Goal: Task Accomplishment & Management: Use online tool/utility

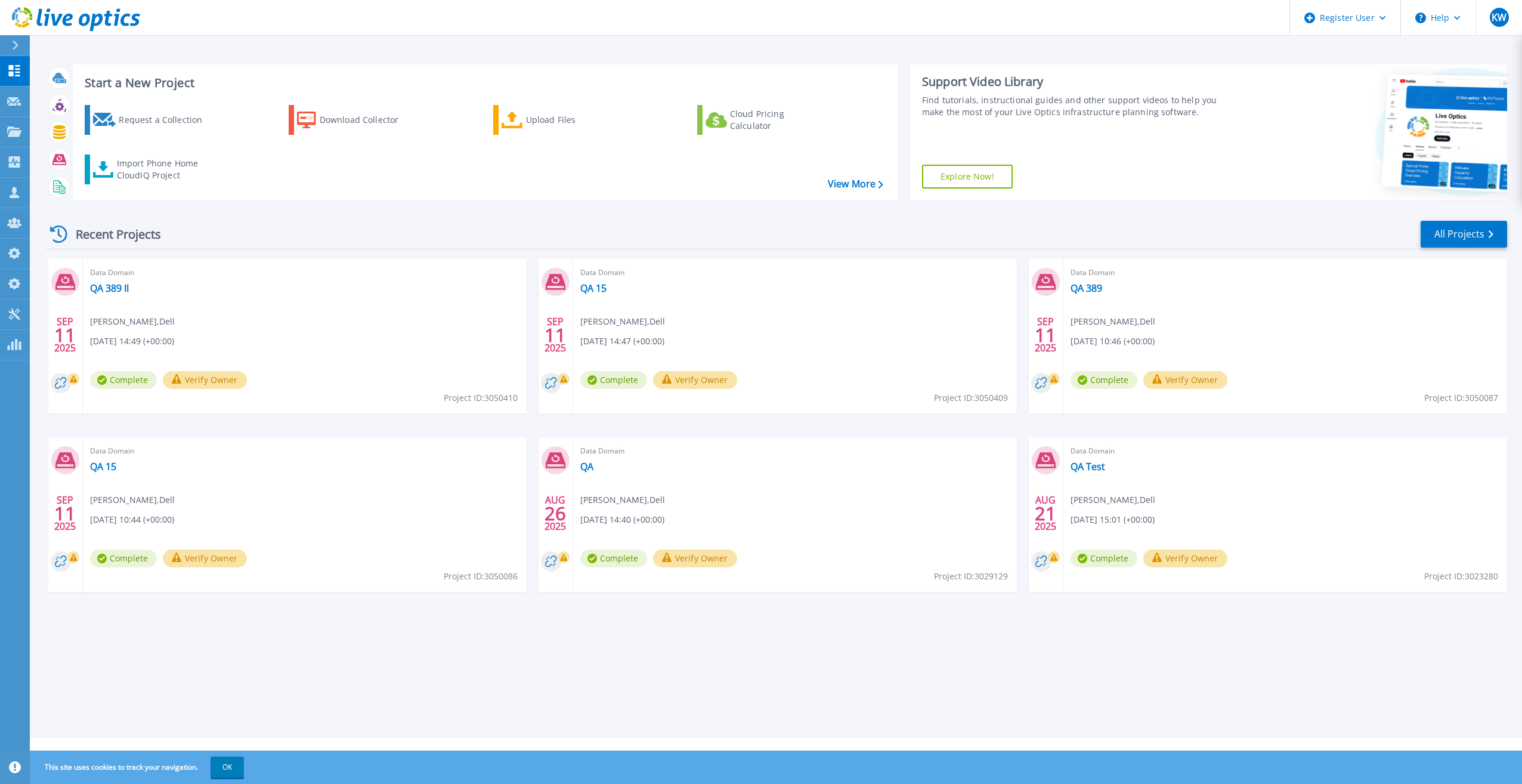
click at [196, 191] on div "Request a Collection Download Collector Upload Files Cloud Pricing Calculator I…" at bounding box center [483, 144] width 817 height 99
click at [187, 178] on div "Import Phone Home CloudIQ Project" at bounding box center [163, 169] width 93 height 24
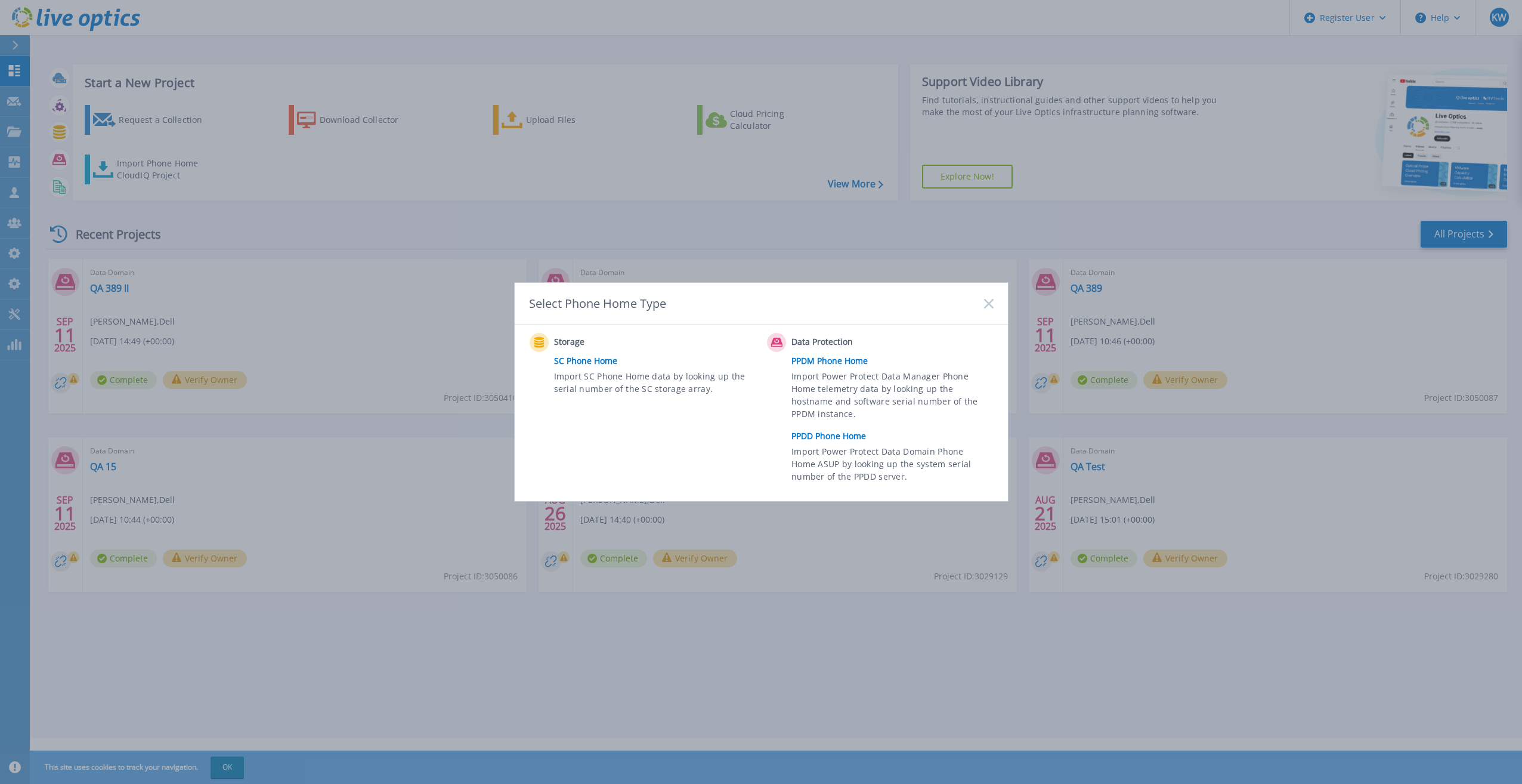
click at [809, 442] on link "PPDD Phone Home" at bounding box center [895, 436] width 207 height 18
click at [809, 439] on link "PPDD Phone Home" at bounding box center [895, 436] width 207 height 18
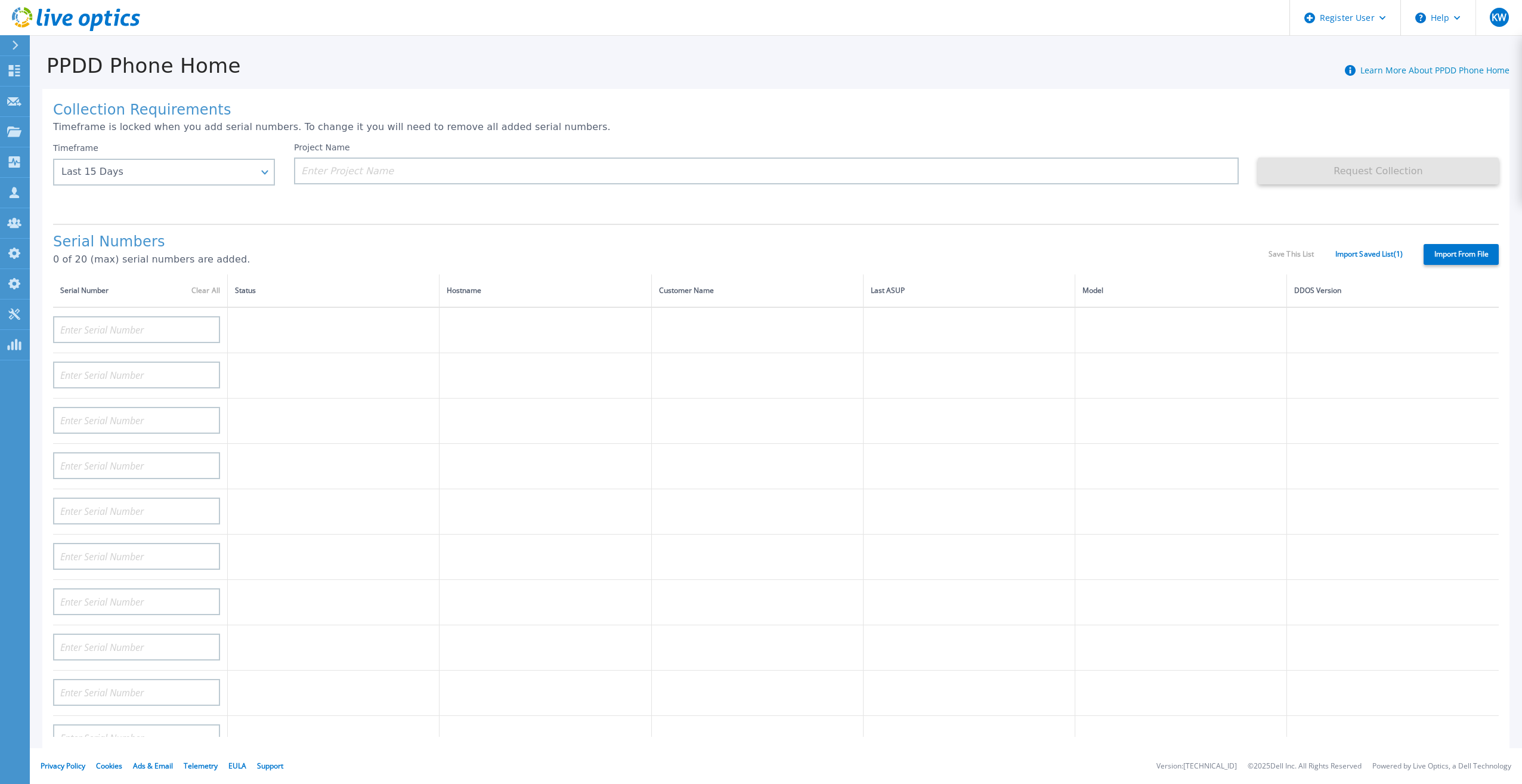
click at [1520, 222] on div "Collection Requirements Timeframe is locked when you add serial numbers. To cha…" at bounding box center [776, 421] width 1492 height 686
click at [1492, 244] on label "Import From File" at bounding box center [1460, 253] width 75 height 21
click at [0, 0] on input "Import From File" at bounding box center [0, 0] width 0 height 0
click at [1345, 250] on link "Import Saved List ( 1 )" at bounding box center [1369, 253] width 67 height 8
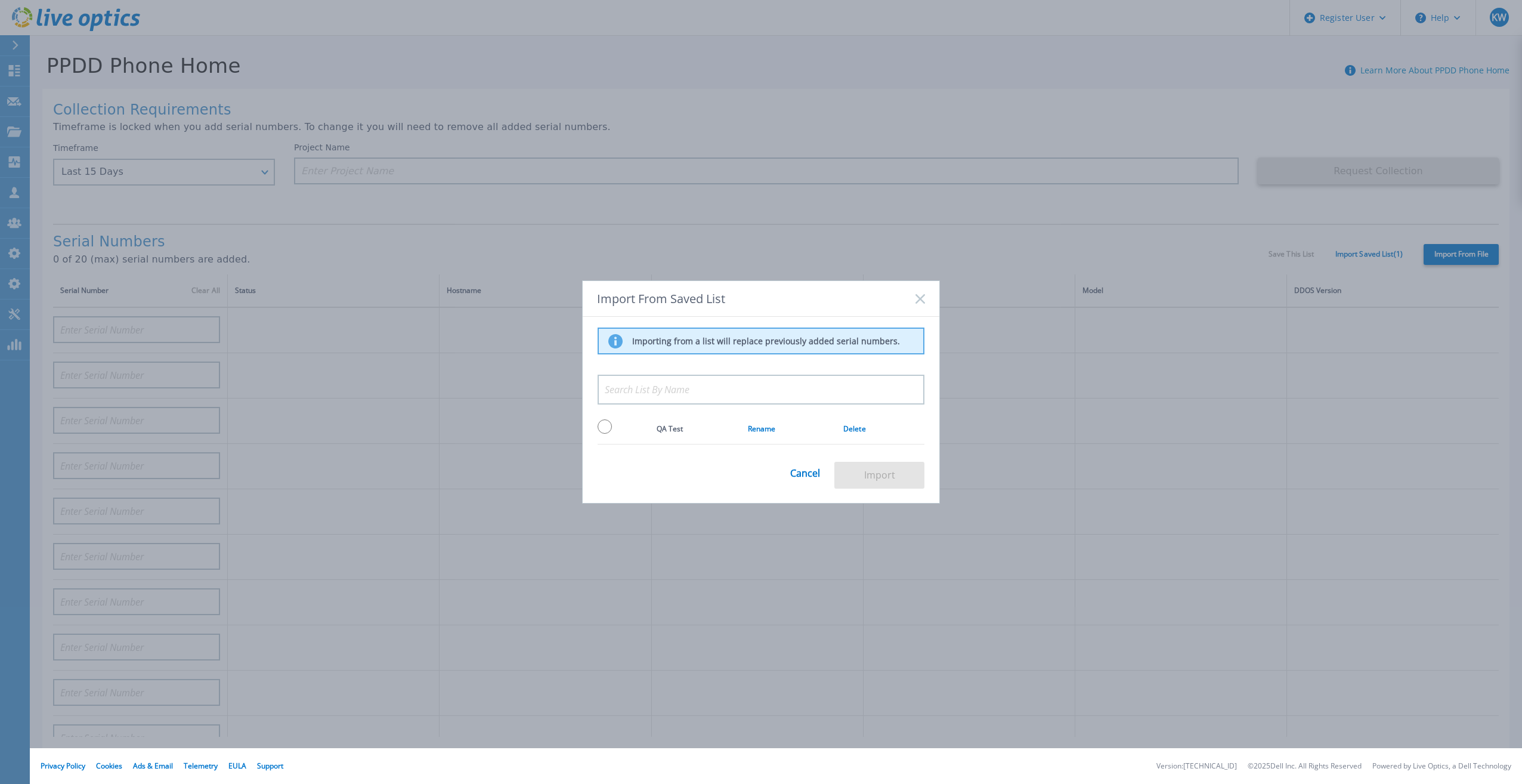
click at [613, 423] on td at bounding box center [627, 428] width 59 height 31
click at [607, 433] on input "radio" at bounding box center [605, 426] width 14 height 14
radio input "true"
click at [853, 475] on button "Import" at bounding box center [879, 475] width 90 height 27
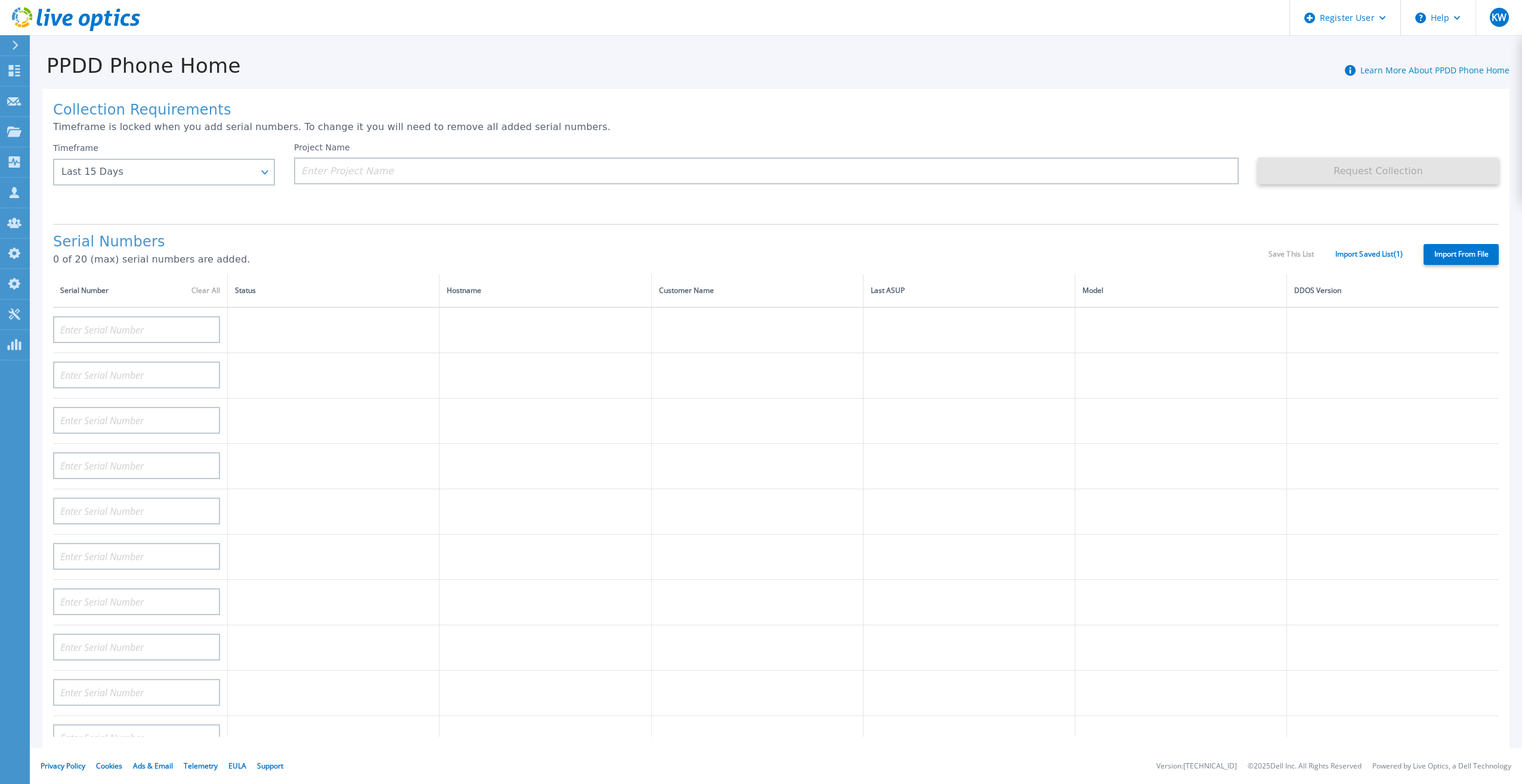
type input "APM00211700095"
type input "APX00232503747"
type input "APM00214914093"
type input "APM00171836329"
type input "APM00212026971"
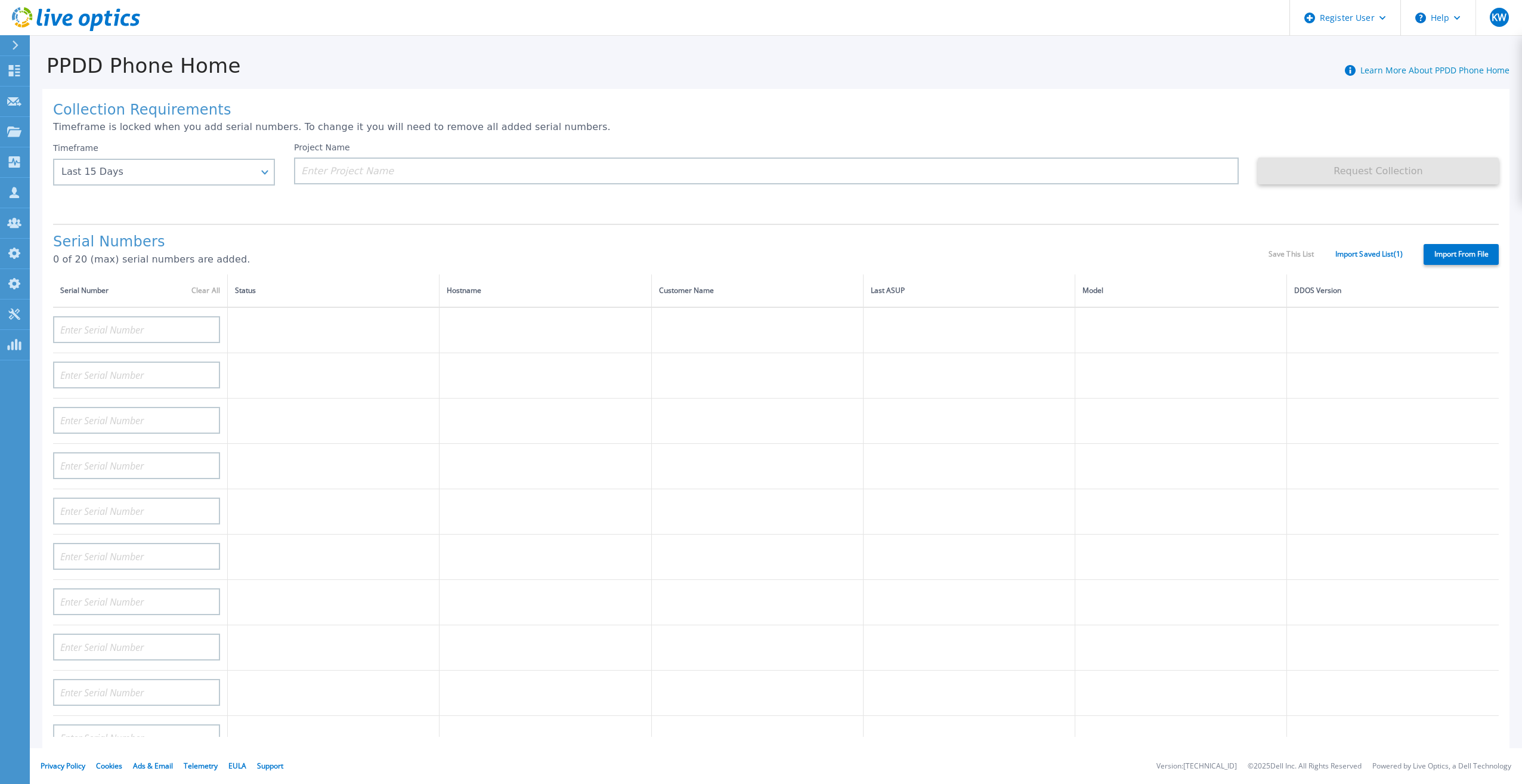
type input "APM00214914094"
type input "APX00234502218"
type input "APM00212018359"
type input "APX00232503745"
type input "APX00232503743"
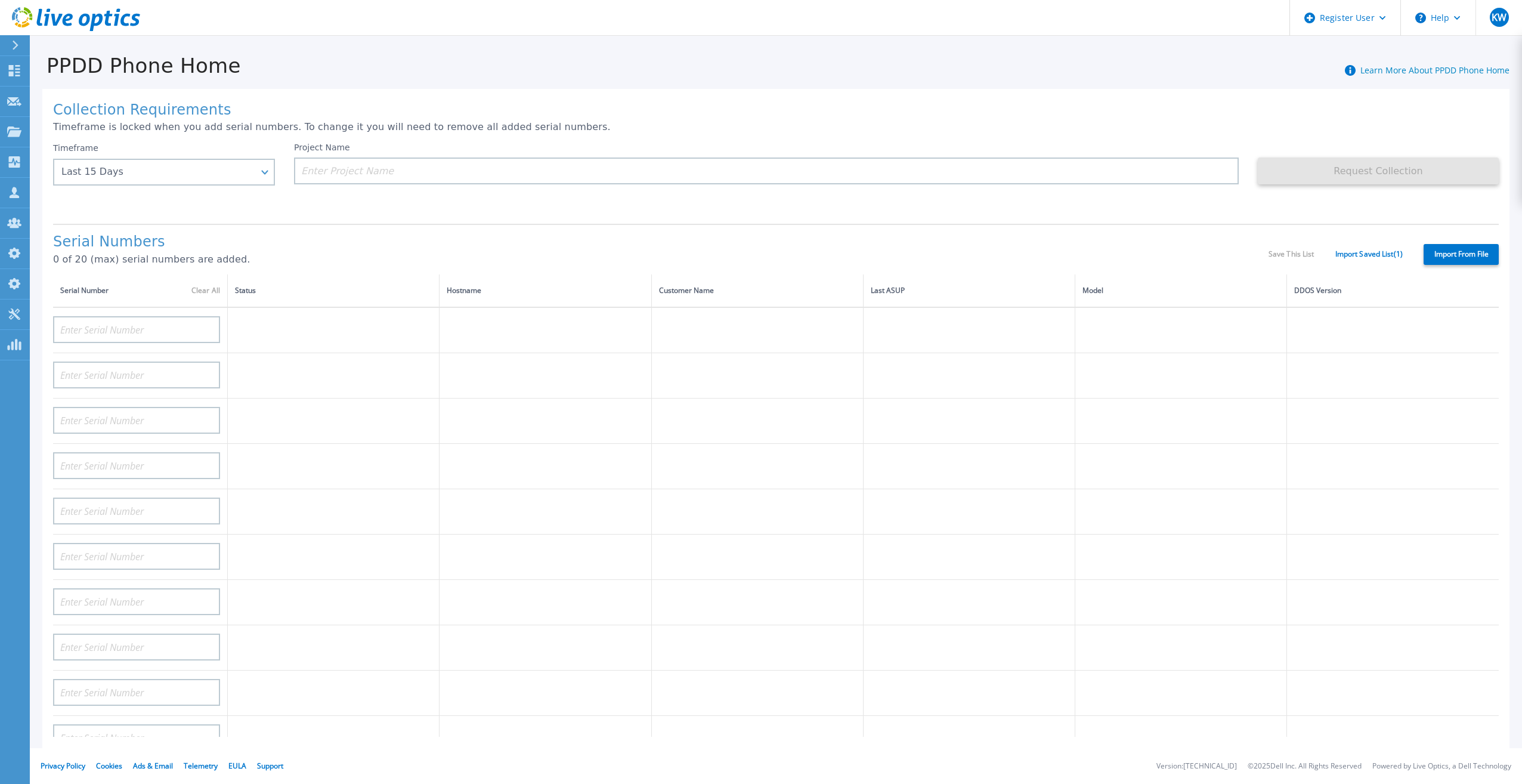
type input "APM00193603655"
type input "APM00212517749"
type input "APX00232503742"
type input "APM00212702822"
type input "APM00212610953"
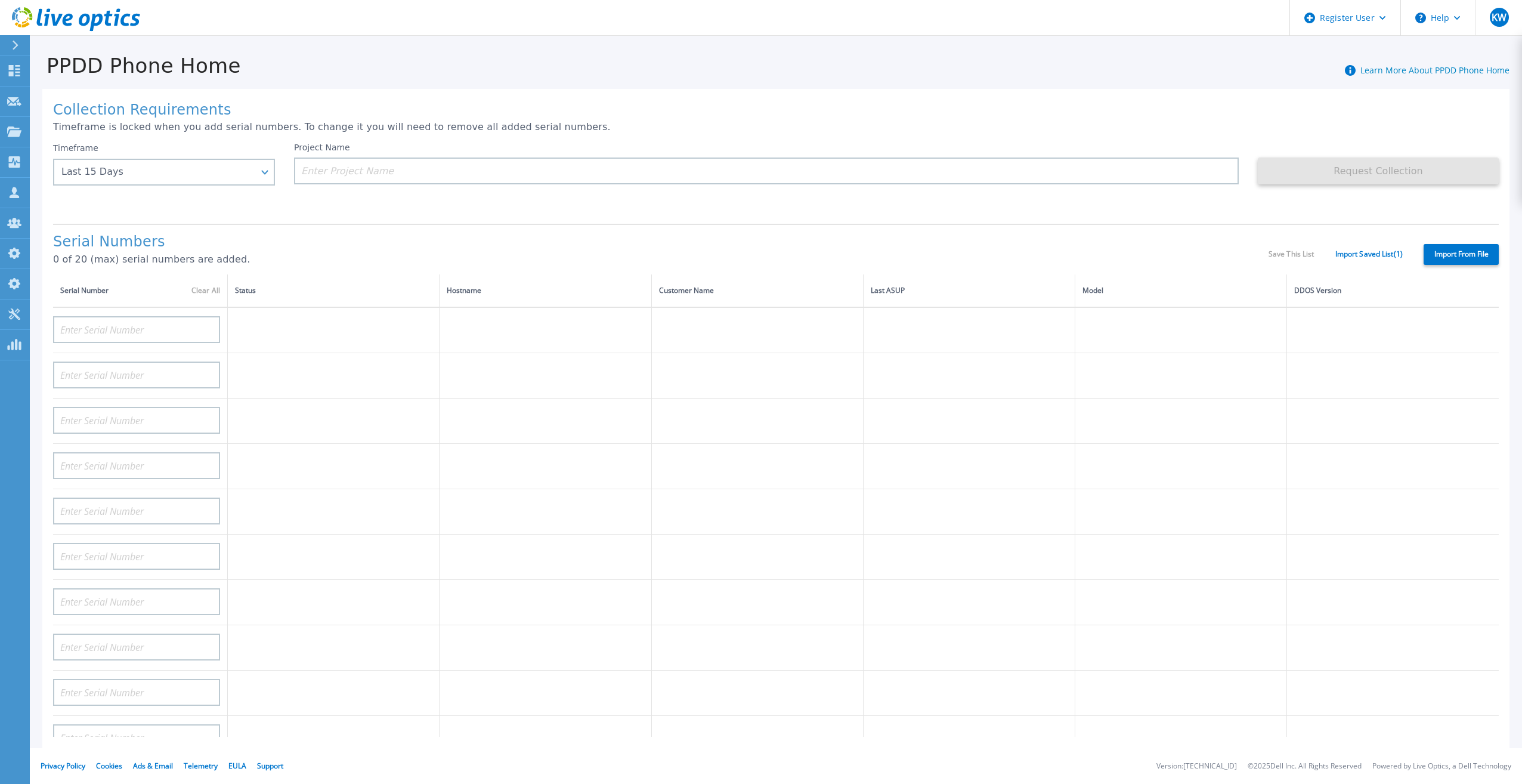
type input "APM00202614668"
type input "APM00212613652"
type input "APX00222101185"
type input "AUDVUX6XJHDJFE"
type input "APM00133543104"
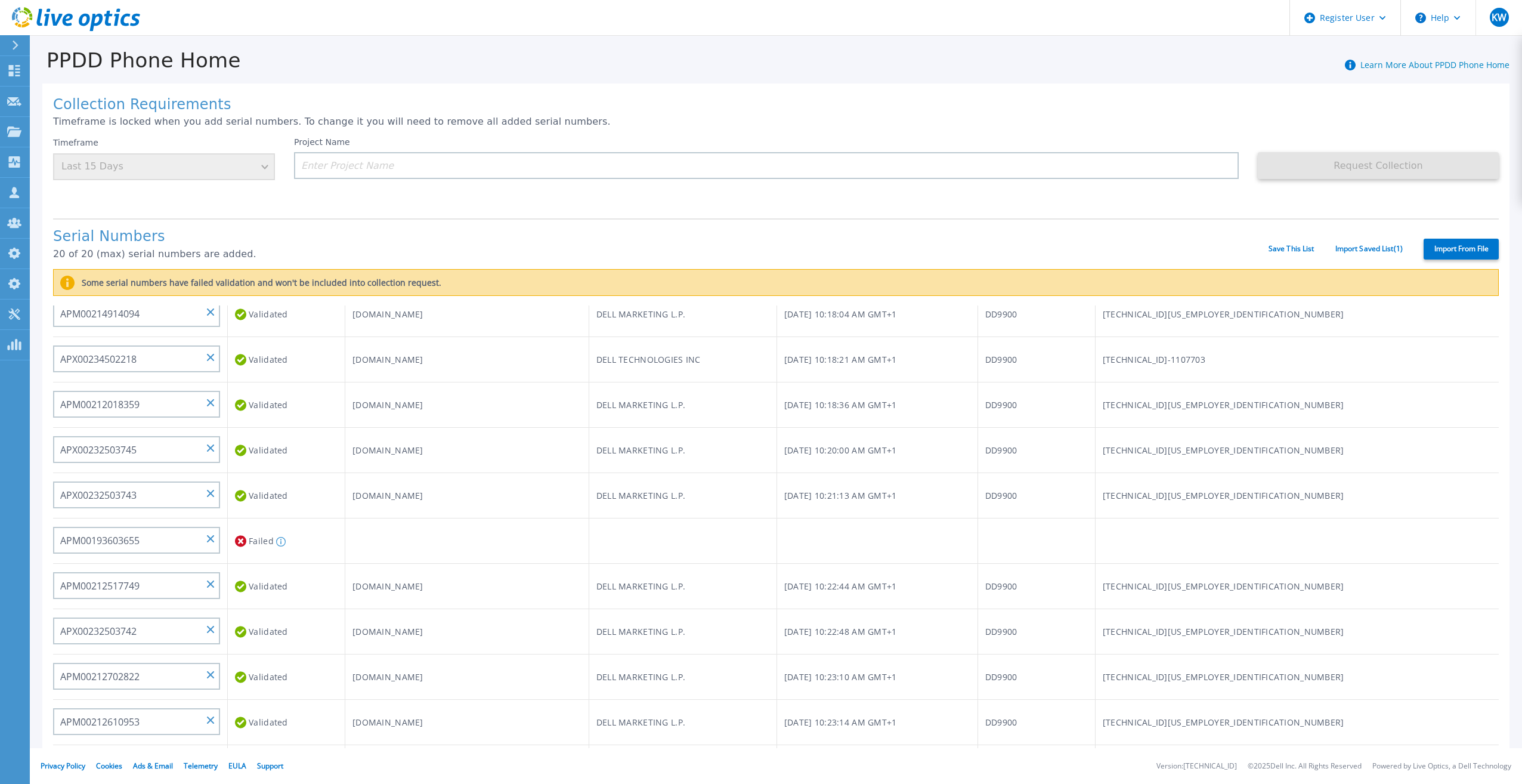
scroll to position [239, 0]
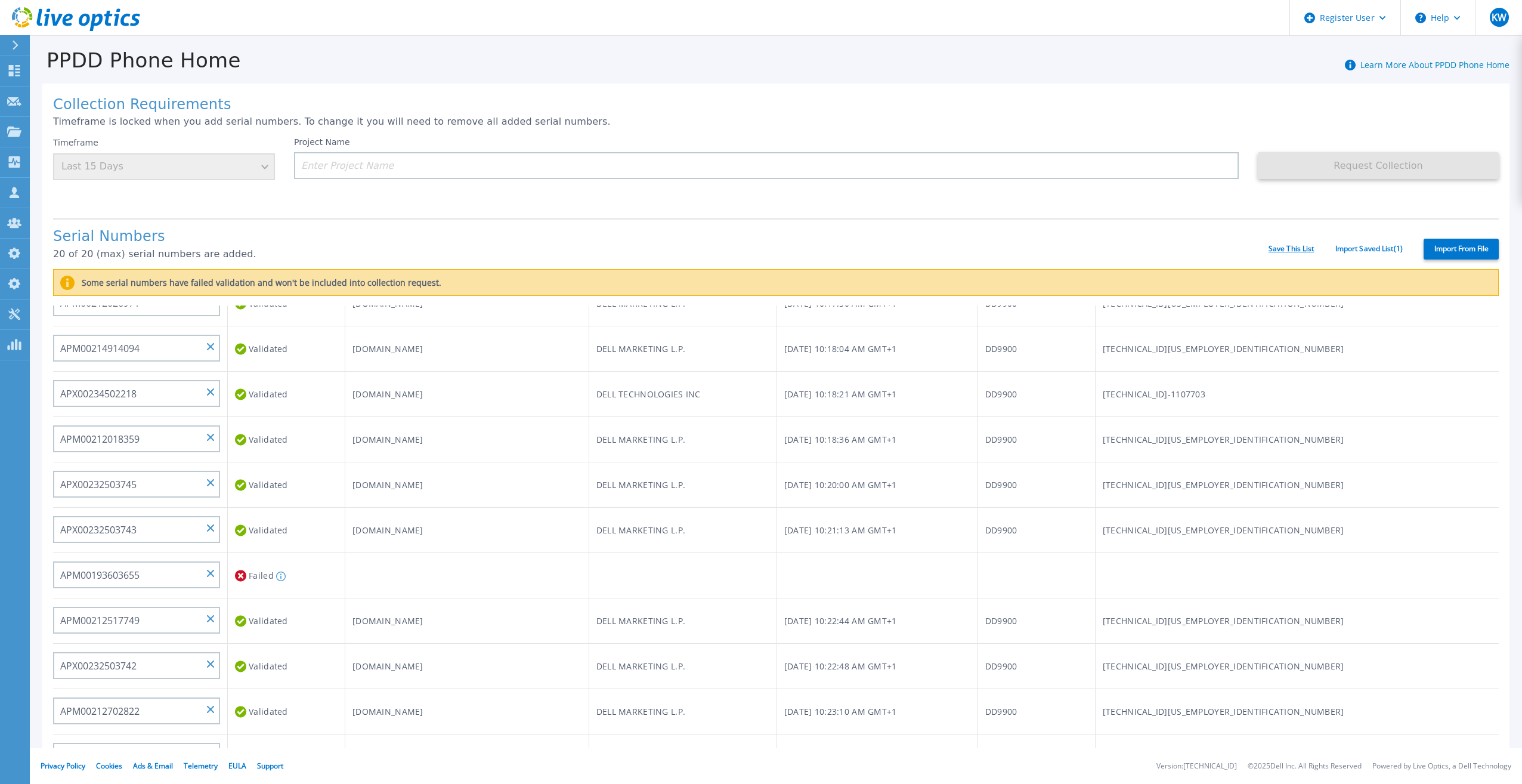
click at [1272, 244] on link "Save This List" at bounding box center [1291, 248] width 46 height 8
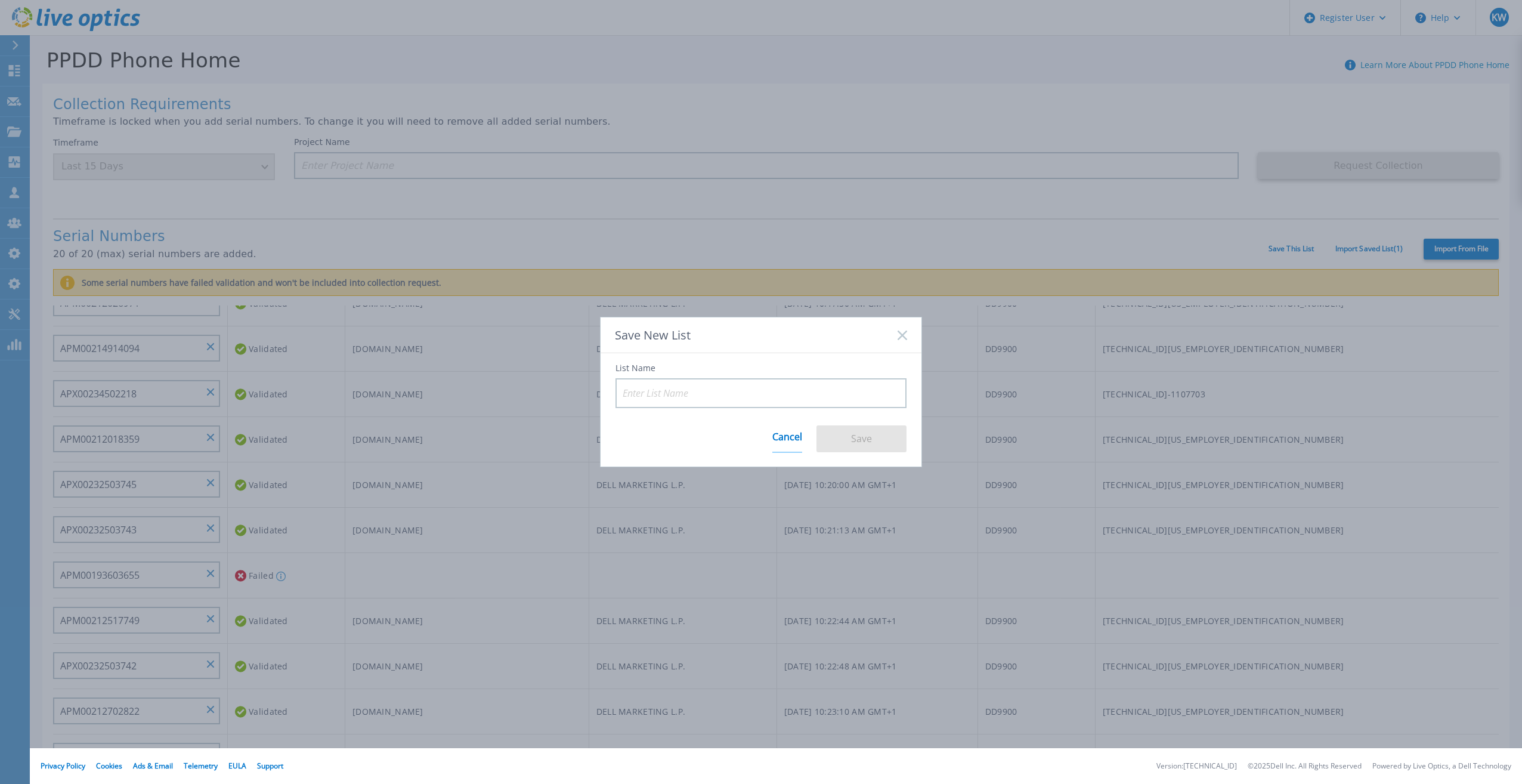
click at [778, 434] on link "Cancel" at bounding box center [787, 437] width 30 height 31
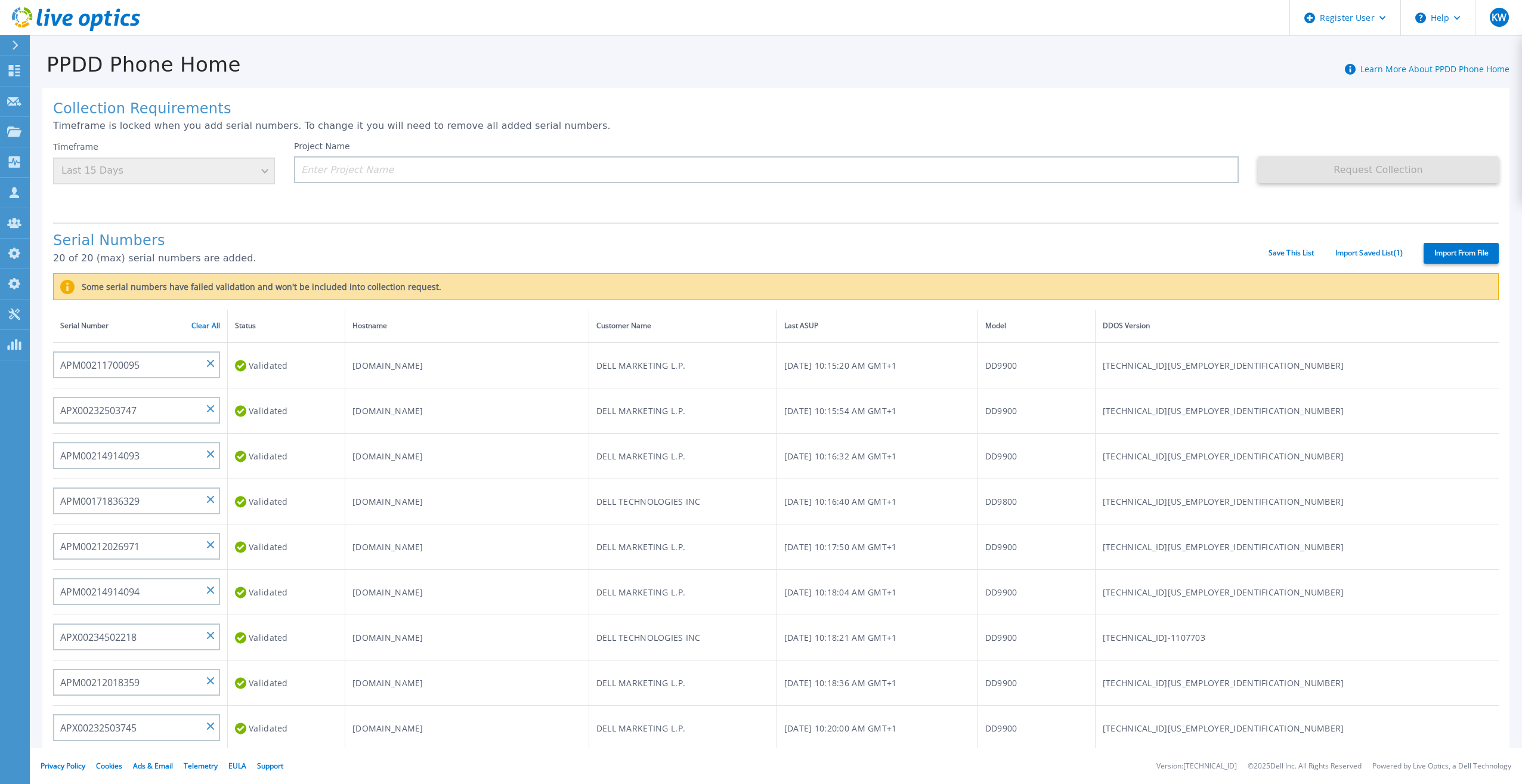
scroll to position [0, 0]
click at [219, 322] on link "Clear All" at bounding box center [206, 326] width 29 height 8
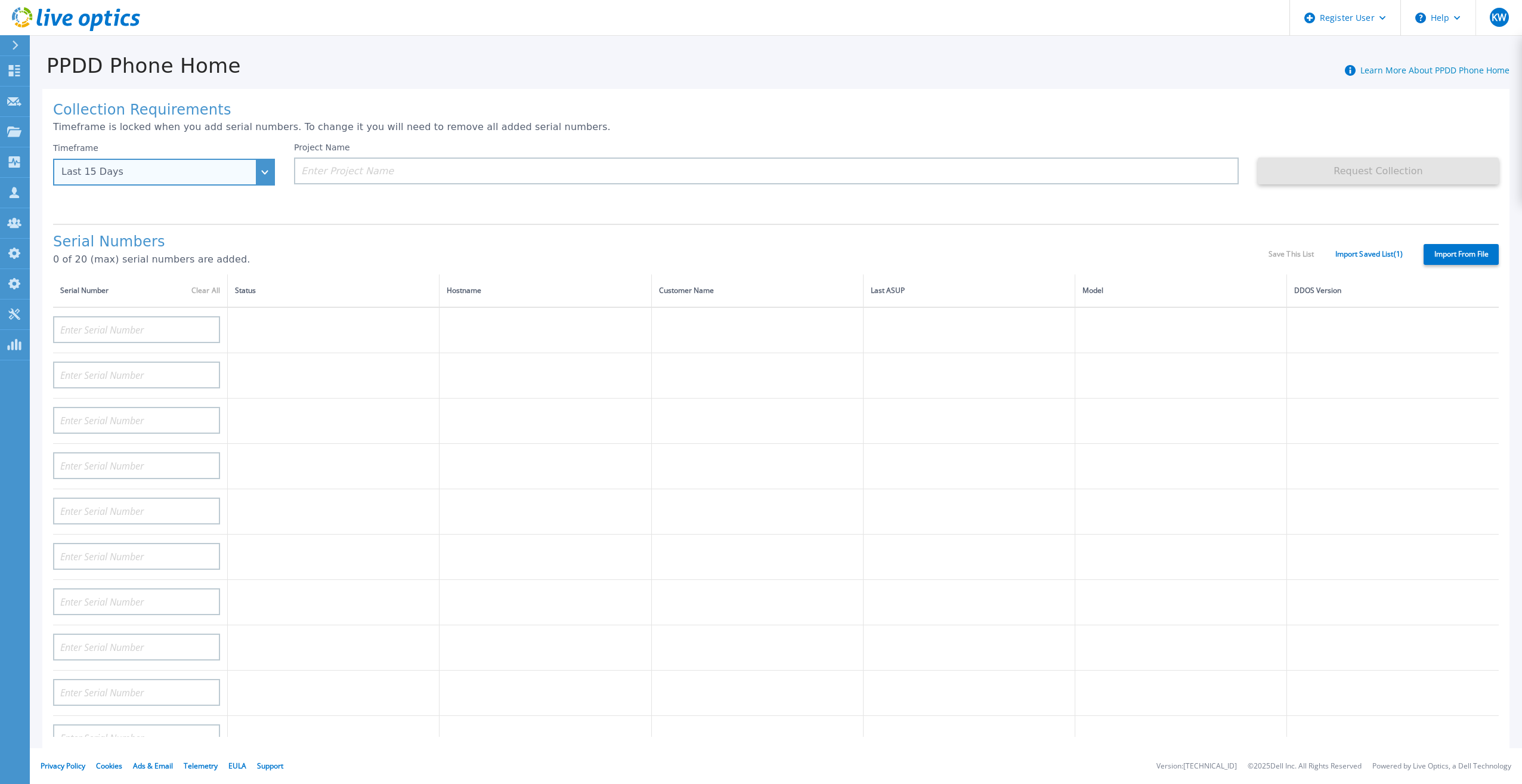
click at [264, 169] on div "Last 15 Days" at bounding box center [164, 172] width 222 height 27
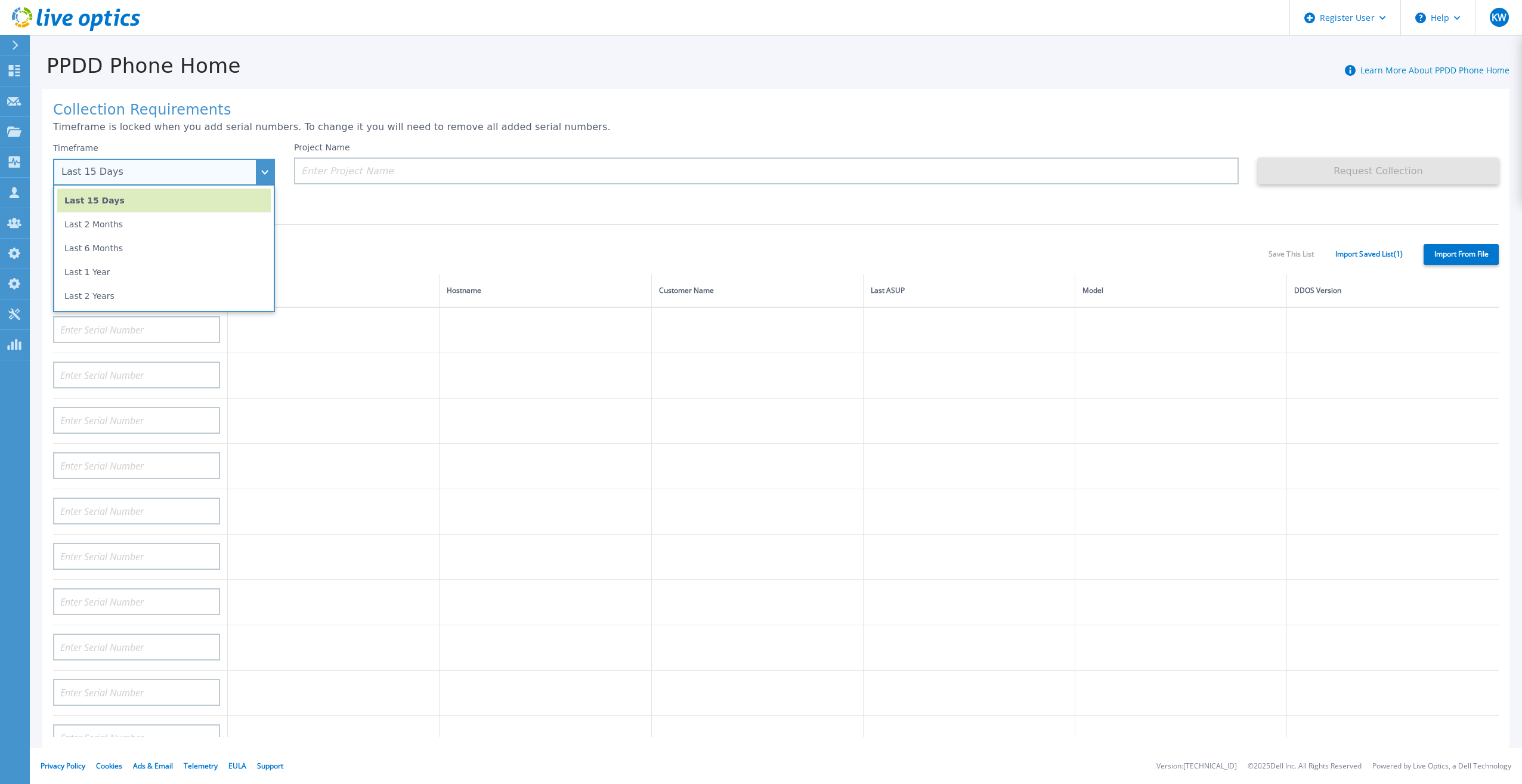
click at [190, 235] on li "Last 2 Months" at bounding box center [164, 225] width 214 height 24
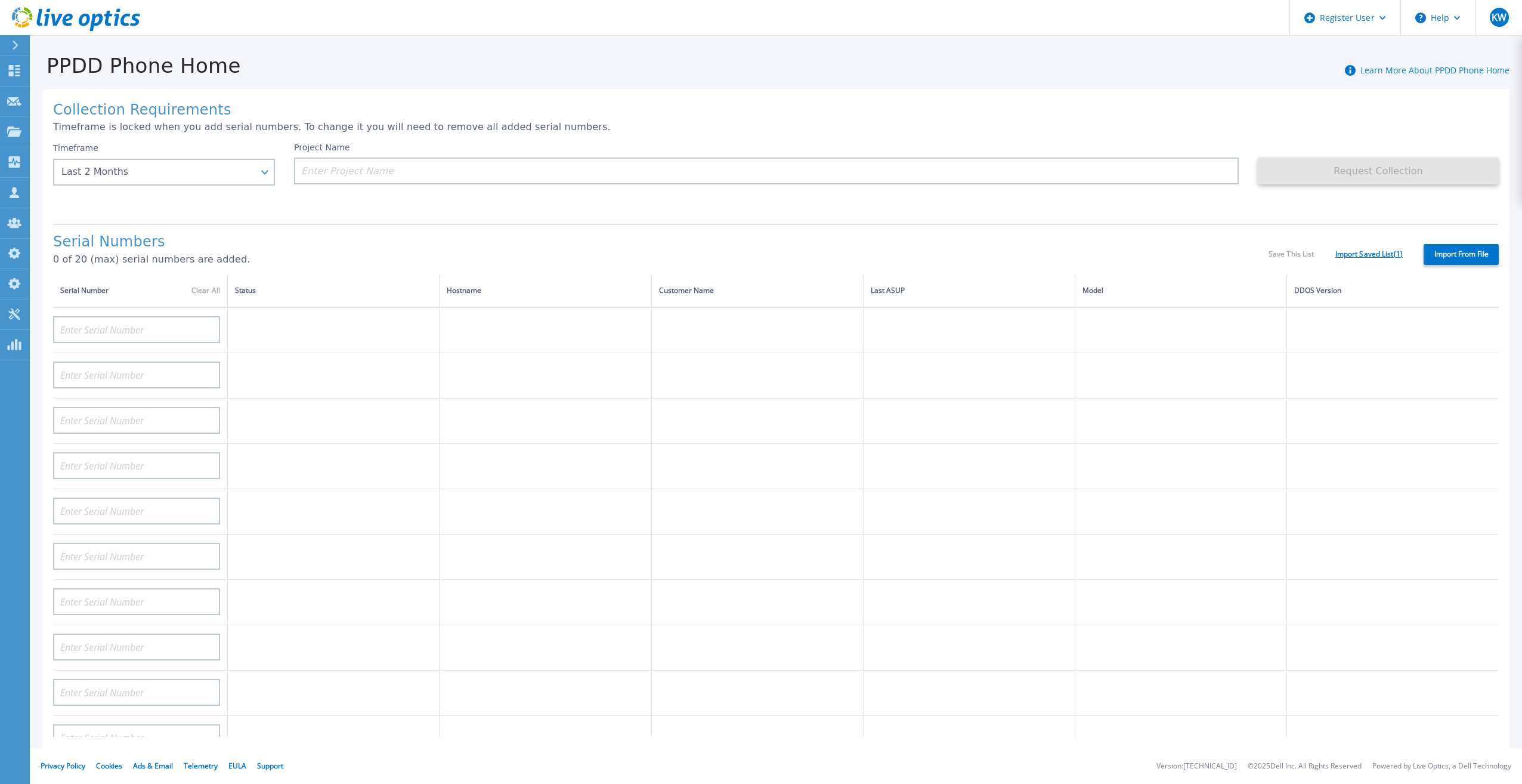
click at [1375, 250] on link "Import Saved List ( 1 )" at bounding box center [1369, 253] width 67 height 8
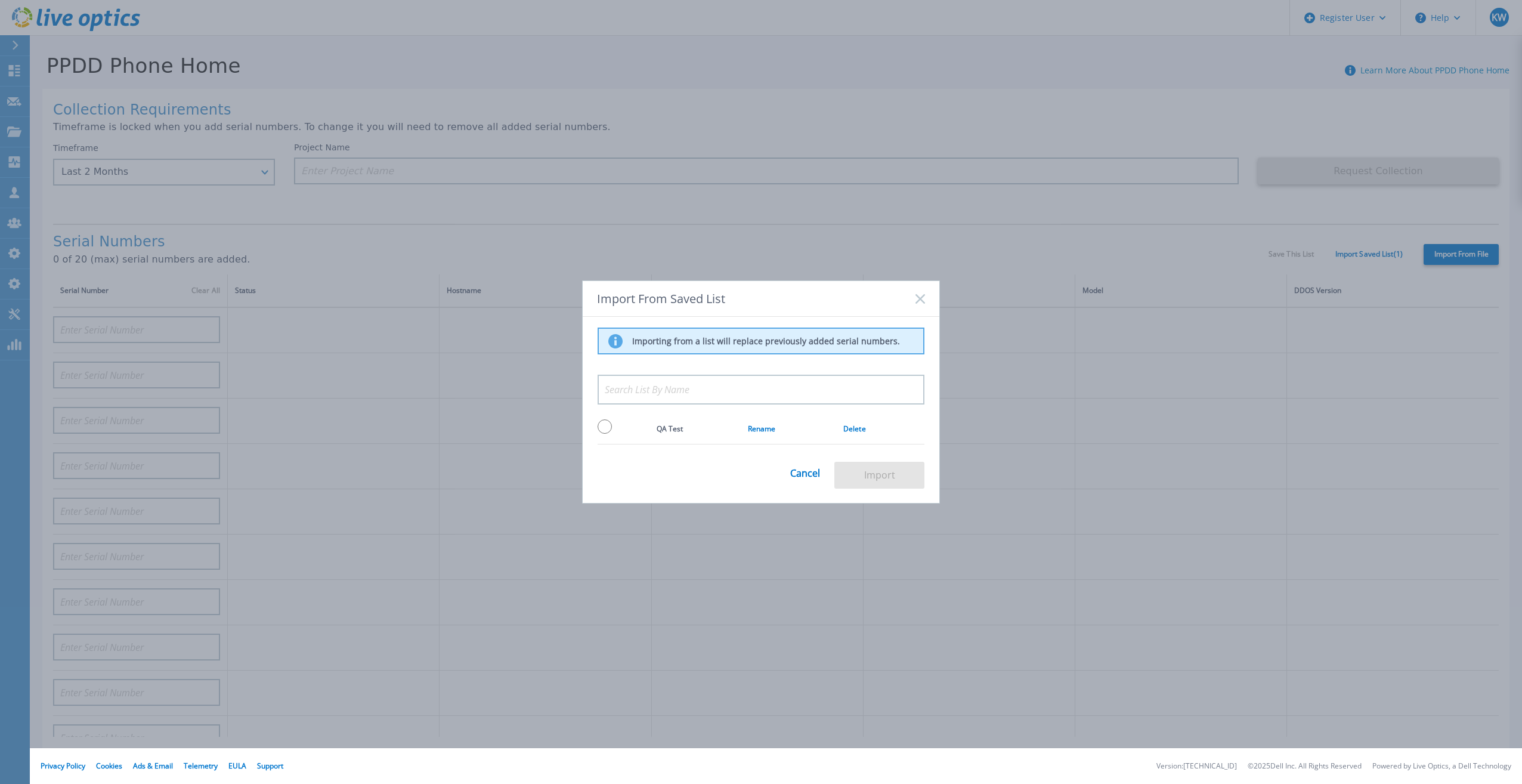
click at [610, 424] on input "radio" at bounding box center [605, 426] width 14 height 14
radio input "true"
click at [861, 461] on div "Cancel Import" at bounding box center [865, 474] width 149 height 31
click at [873, 473] on button "Import" at bounding box center [879, 475] width 90 height 27
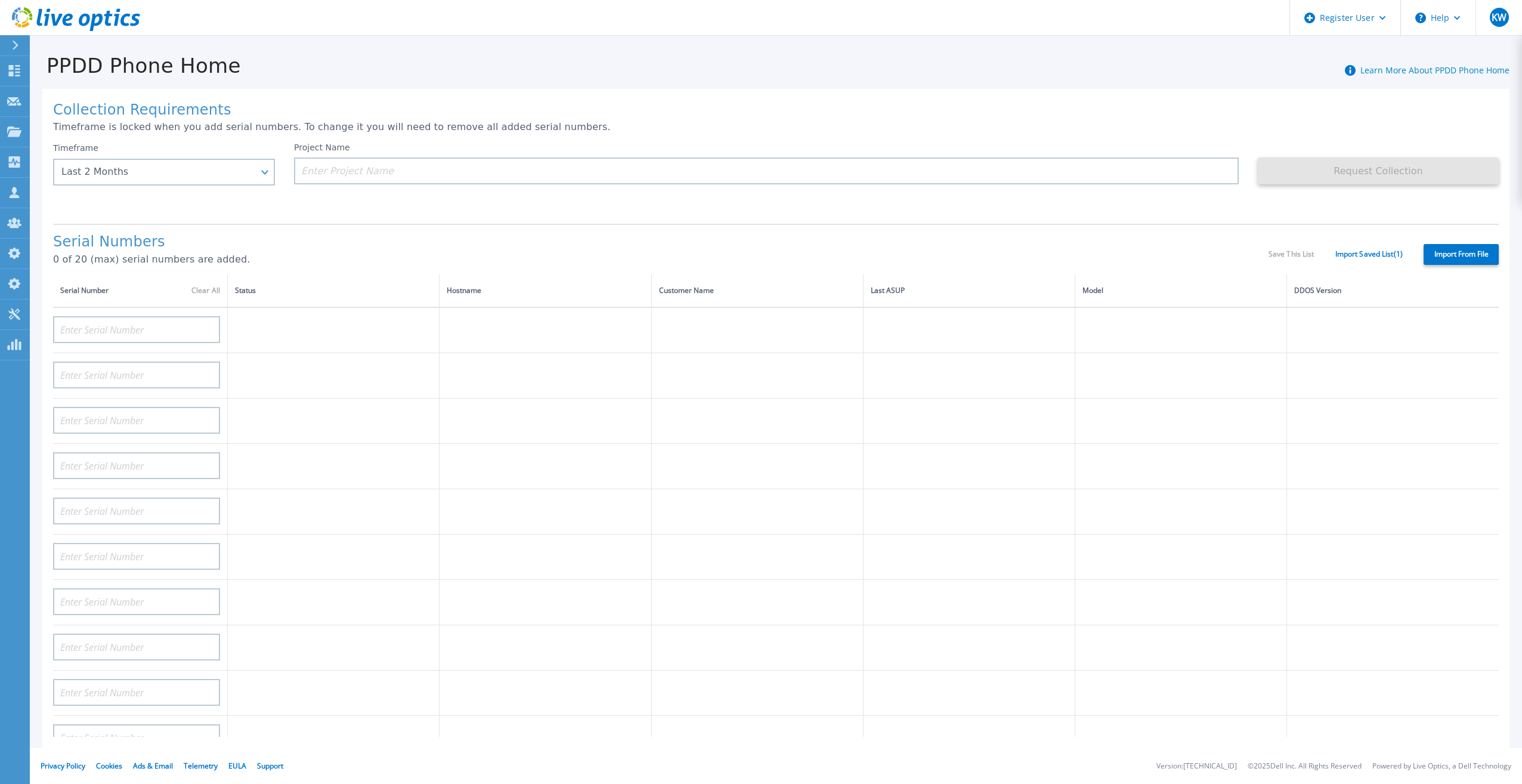
type input "APM00211700095"
type input "APX00232503747"
type input "APM00214914093"
type input "APM00171836329"
type input "APM00212026971"
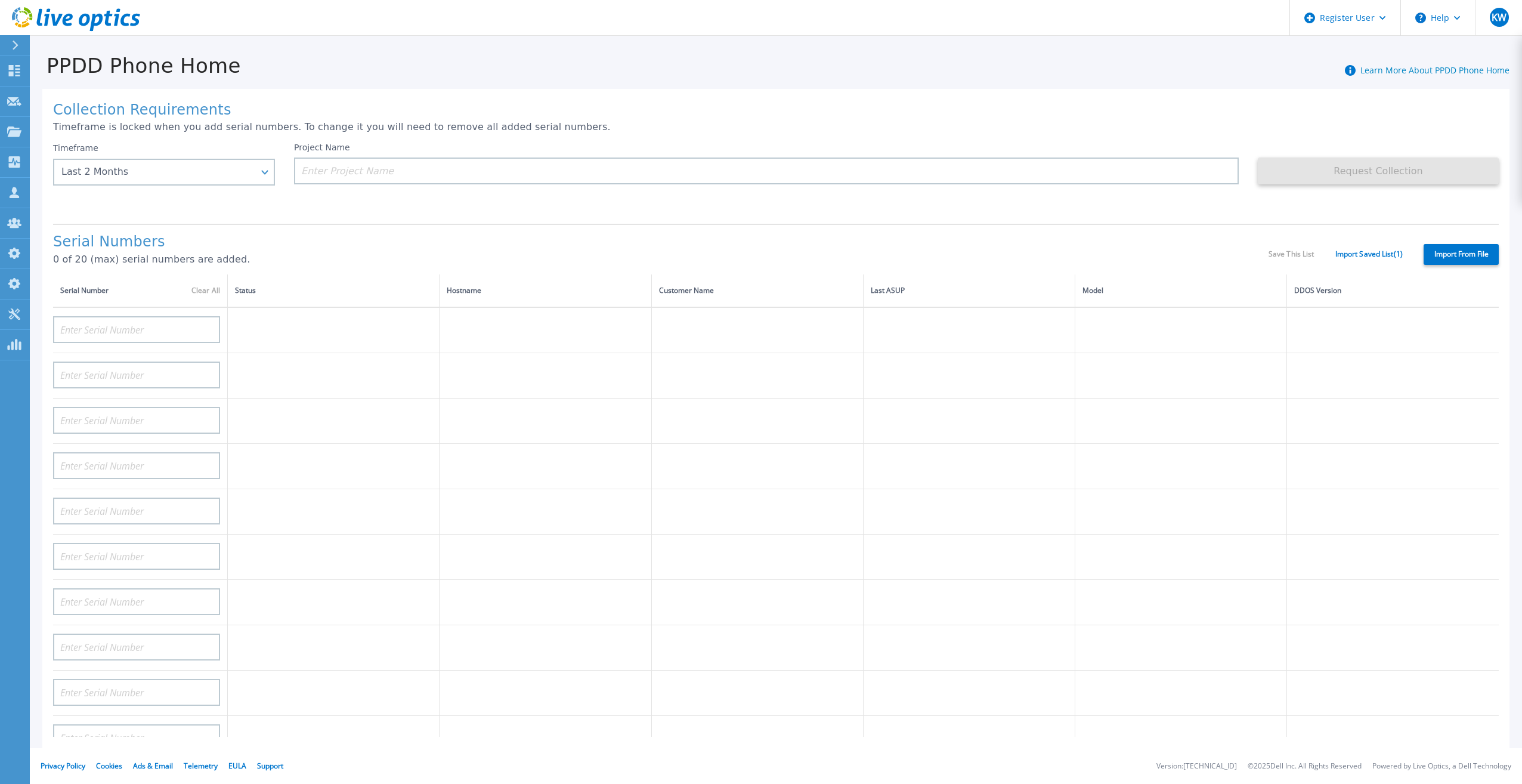
type input "APM00214914094"
type input "APX00234502218"
type input "APM00212018359"
type input "APX00232503745"
type input "APX00232503743"
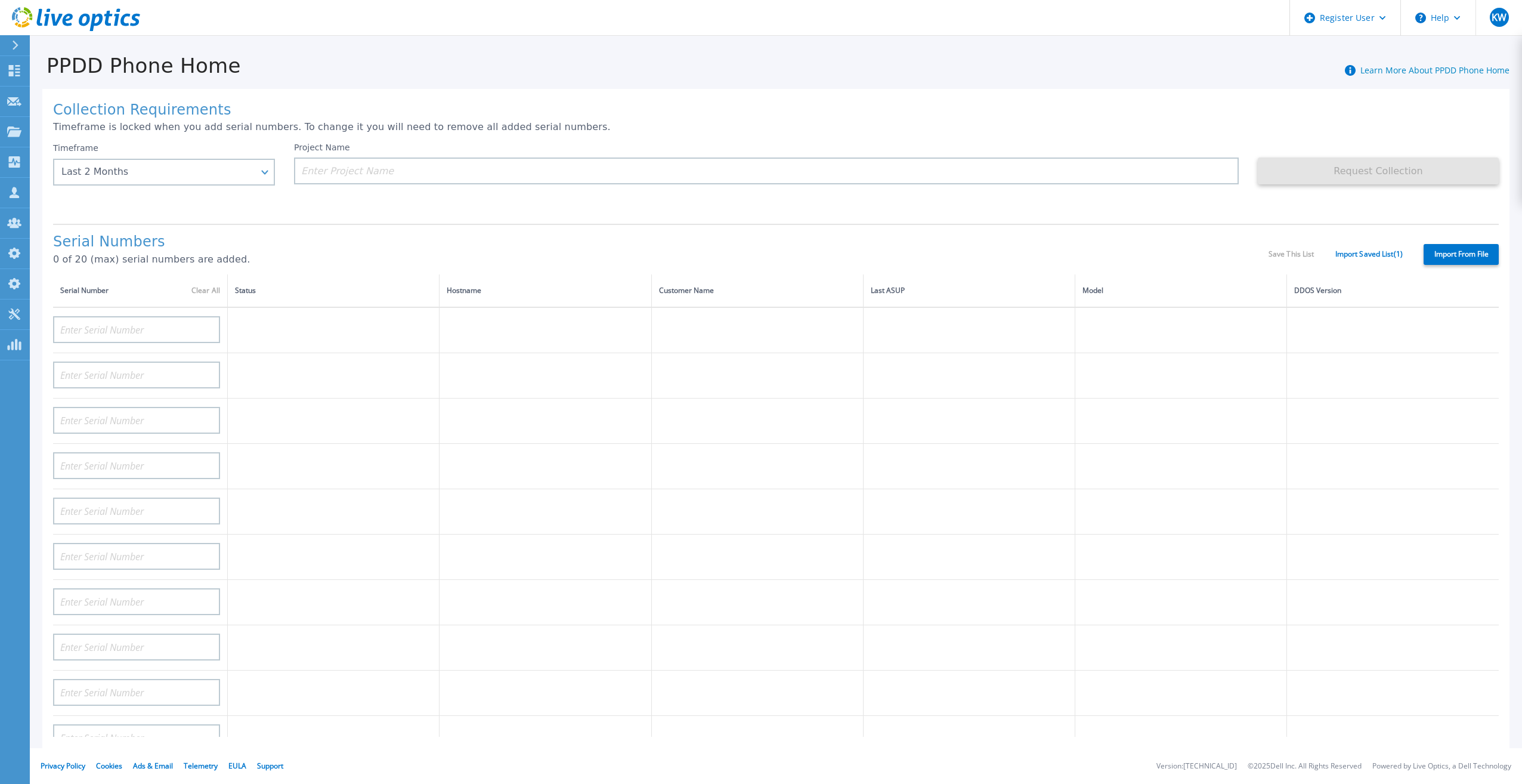
type input "APM00193603655"
type input "APM00212517749"
type input "APX00232503742"
type input "APM00212702822"
type input "APM00212610953"
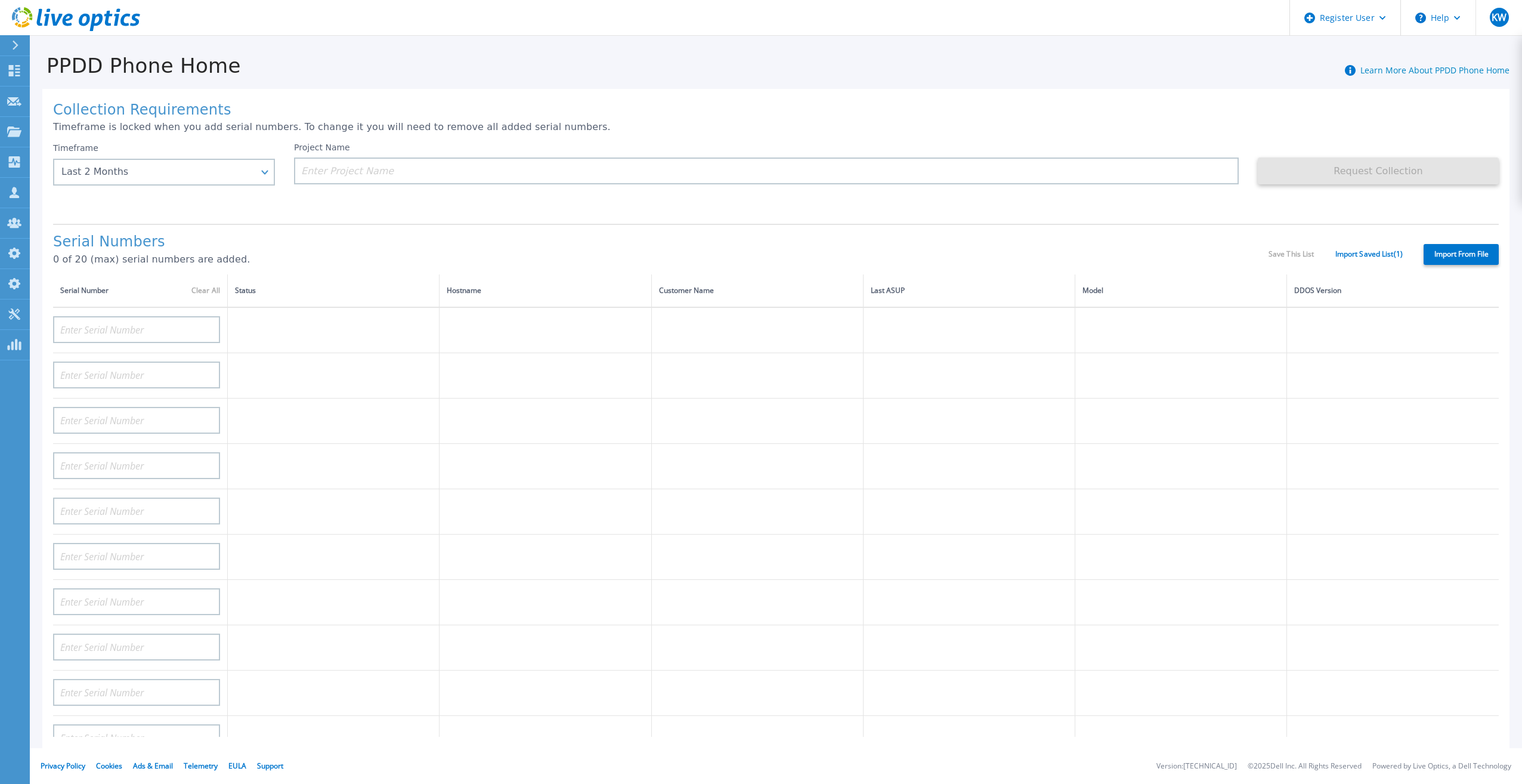
type input "APM00202614668"
type input "APM00212613652"
type input "APX00222101185"
type input "AUDVUX6XJHDJFE"
type input "APM00133543104"
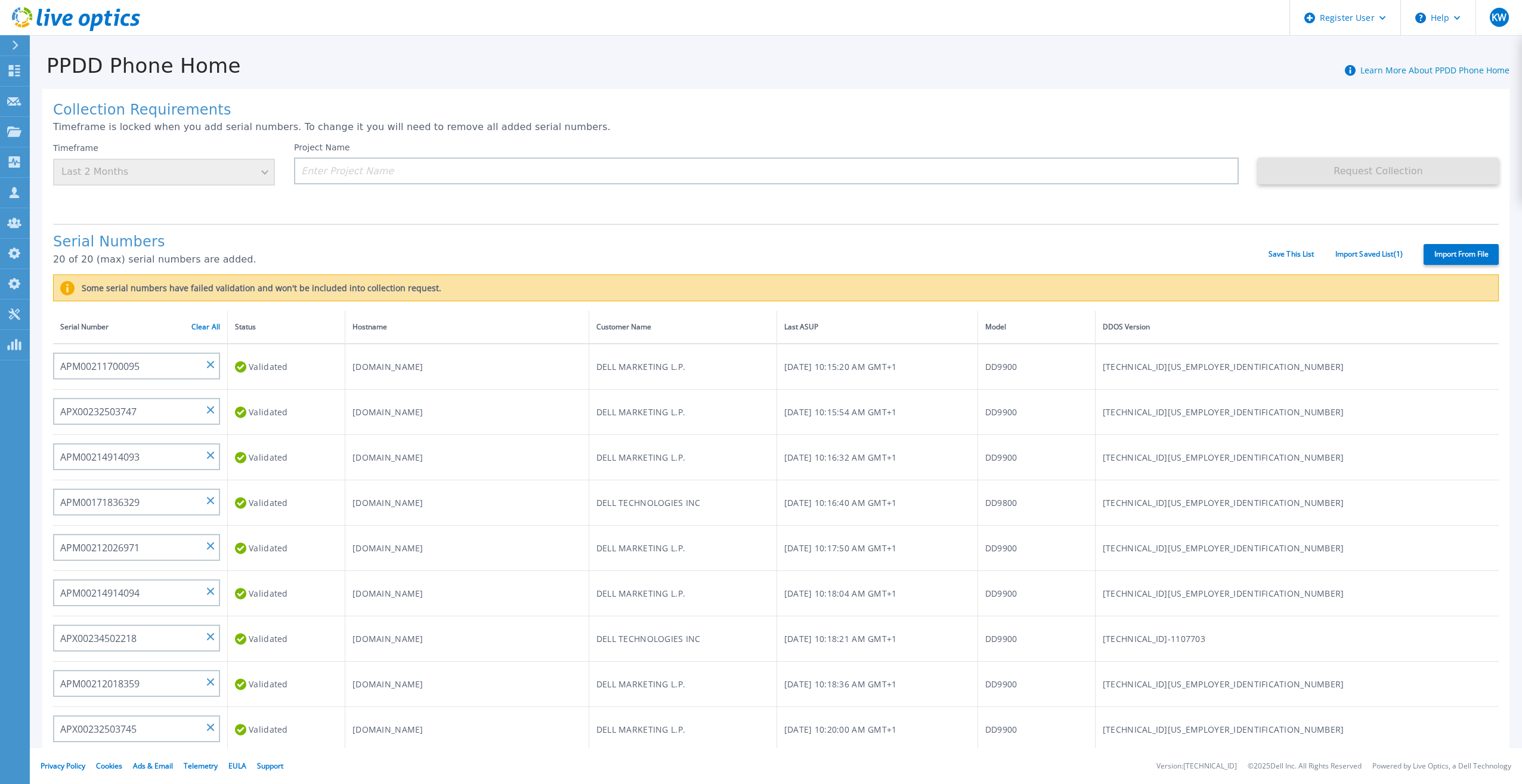
click at [204, 311] on th "Serial Number Clear All" at bounding box center [140, 327] width 175 height 33
click at [204, 322] on link "Clear All" at bounding box center [206, 326] width 29 height 8
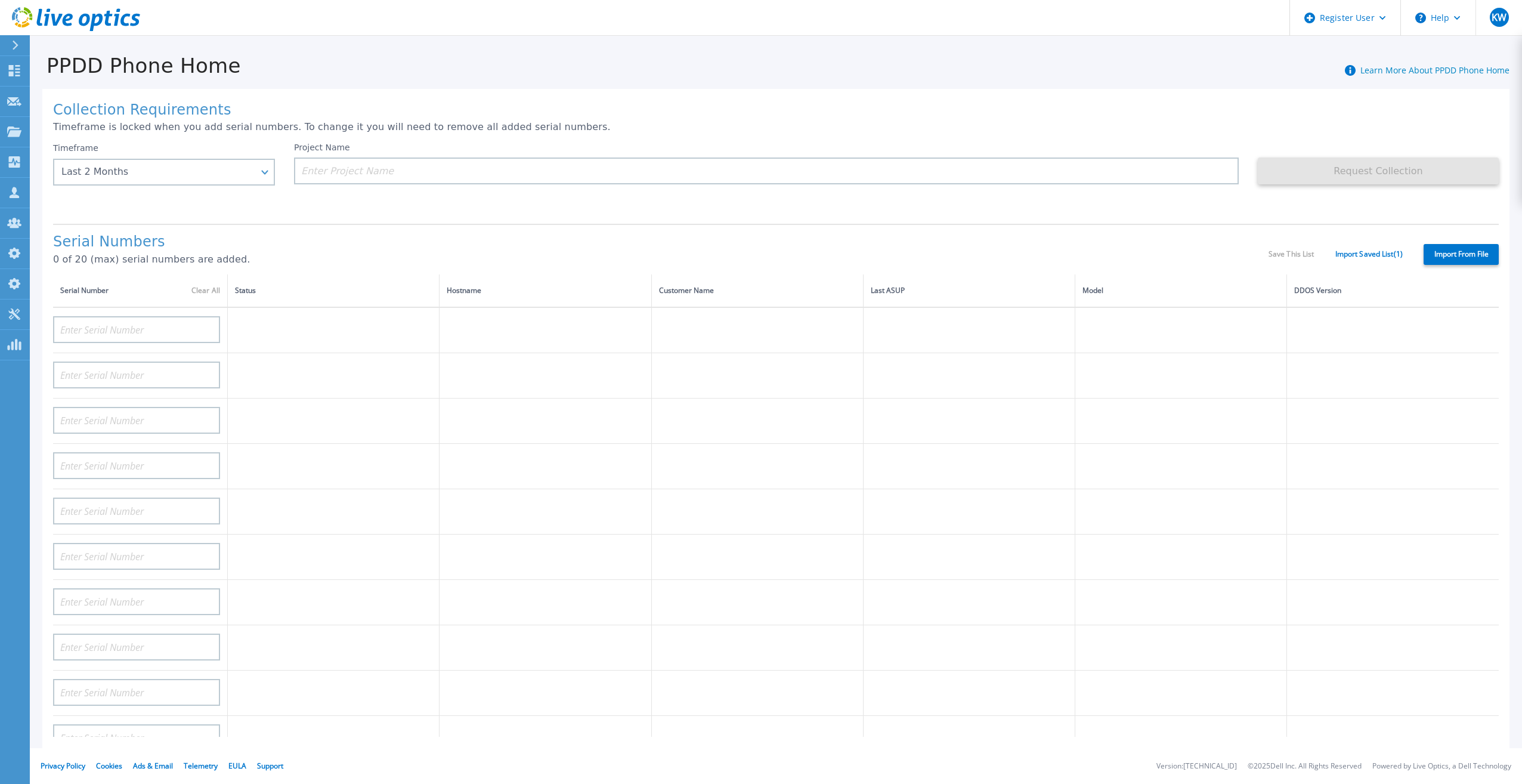
click at [256, 192] on div "Timeframe Last 2 Months Last 15 Days Last 2 Months Last 6 Months Last 1 Year La…" at bounding box center [174, 177] width 241 height 72
click at [259, 186] on div "Last 2 Months" at bounding box center [164, 172] width 222 height 27
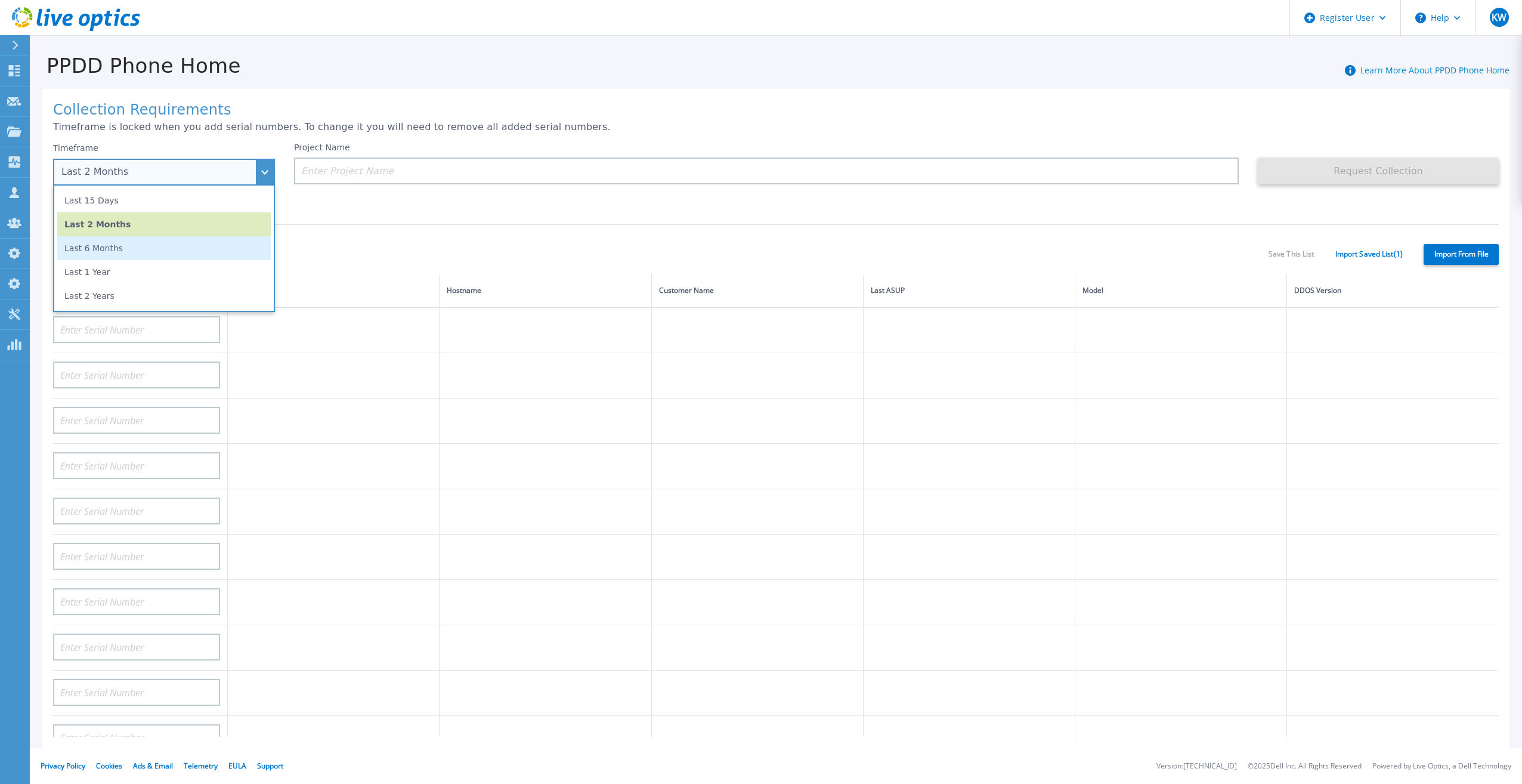
click at [187, 238] on li "Last 6 Months" at bounding box center [164, 248] width 214 height 24
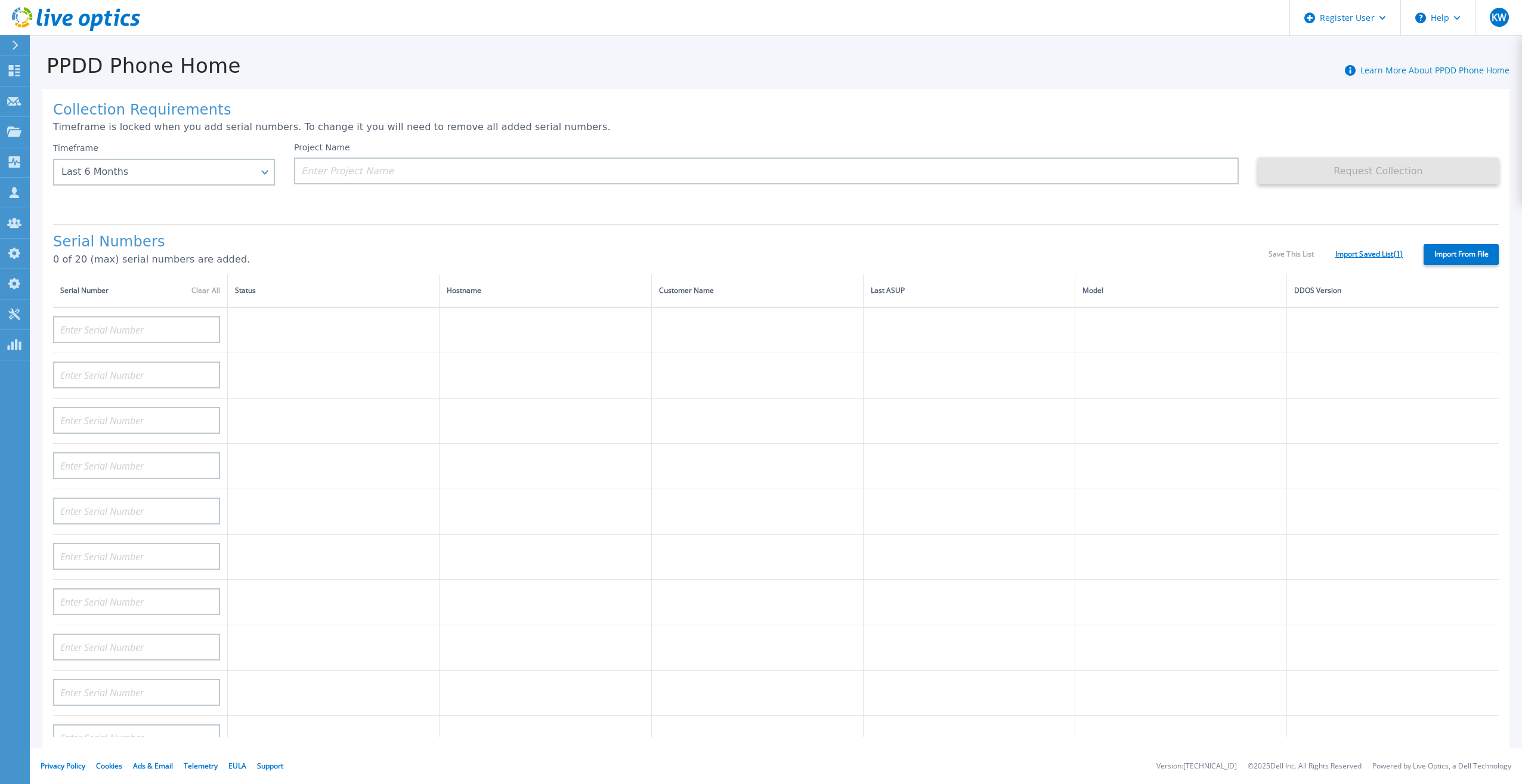
click at [1340, 250] on link "Import Saved List ( 1 )" at bounding box center [1369, 253] width 67 height 8
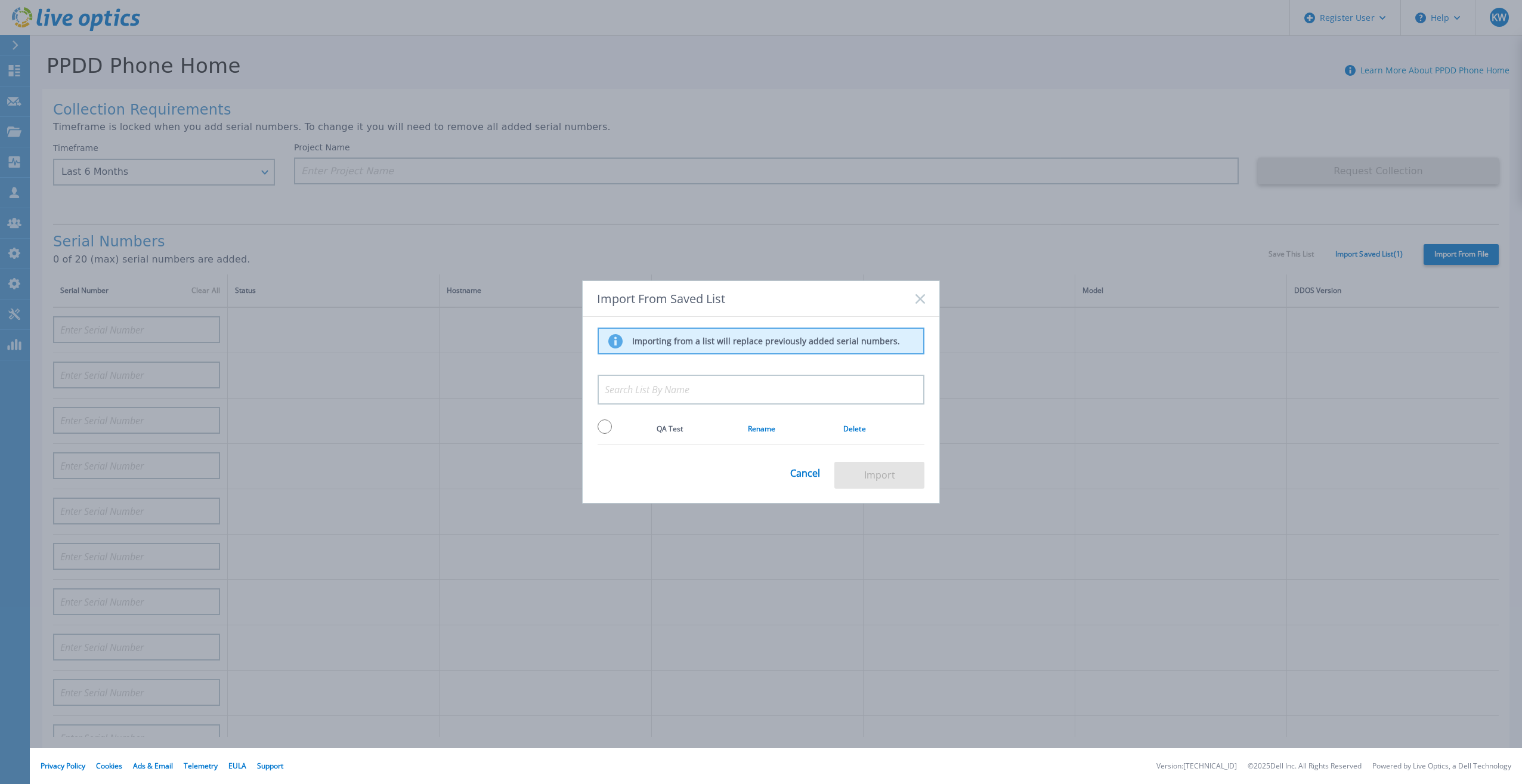
click at [633, 431] on td at bounding box center [627, 428] width 59 height 31
click at [597, 429] on div "Importing from a list will replace previously added serial numbers. QA Test Ren…" at bounding box center [761, 403] width 357 height 172
click at [613, 428] on td at bounding box center [627, 428] width 59 height 31
click at [606, 427] on input "radio" at bounding box center [605, 426] width 14 height 14
radio input "true"
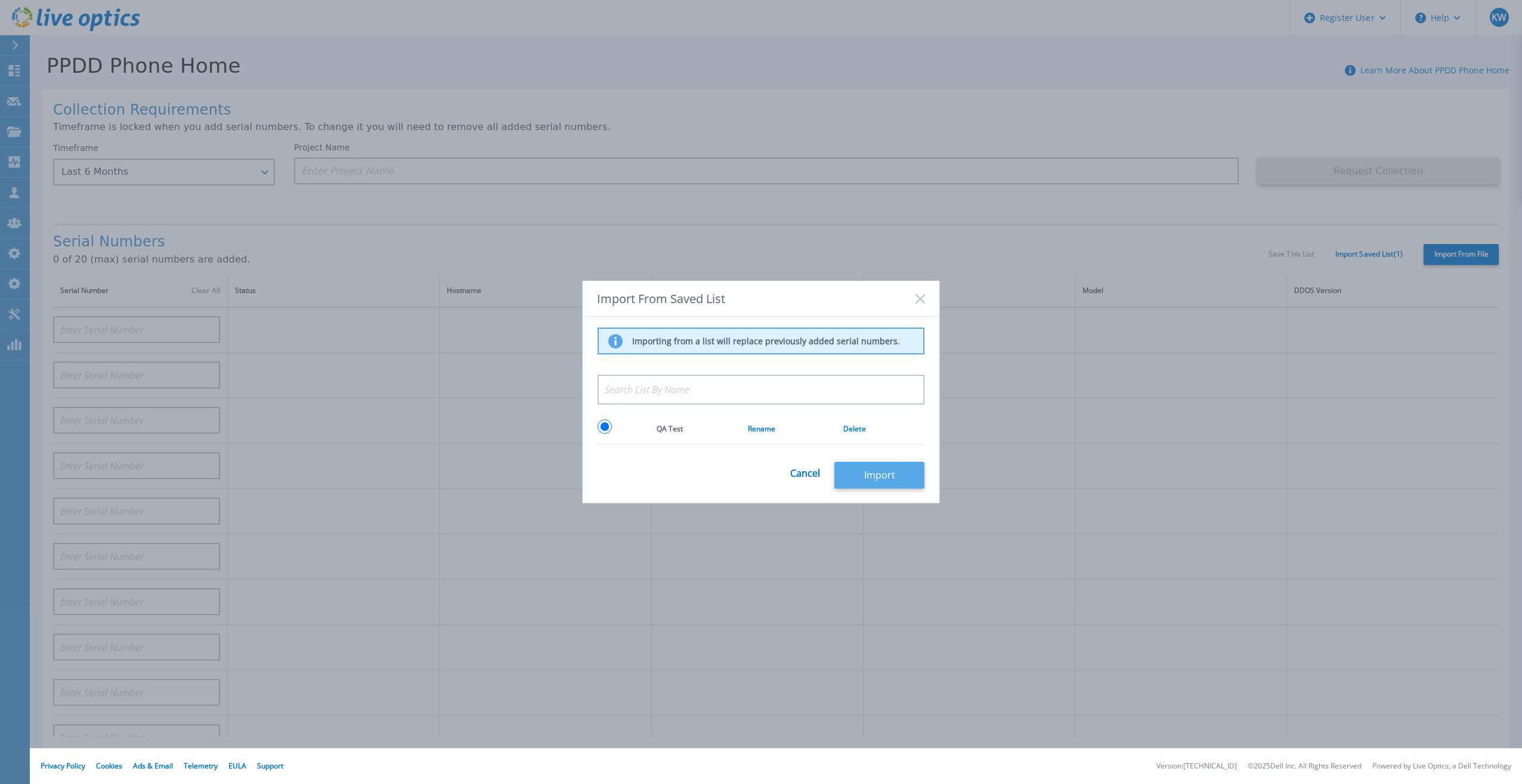
click at [851, 470] on button "Import" at bounding box center [879, 475] width 90 height 27
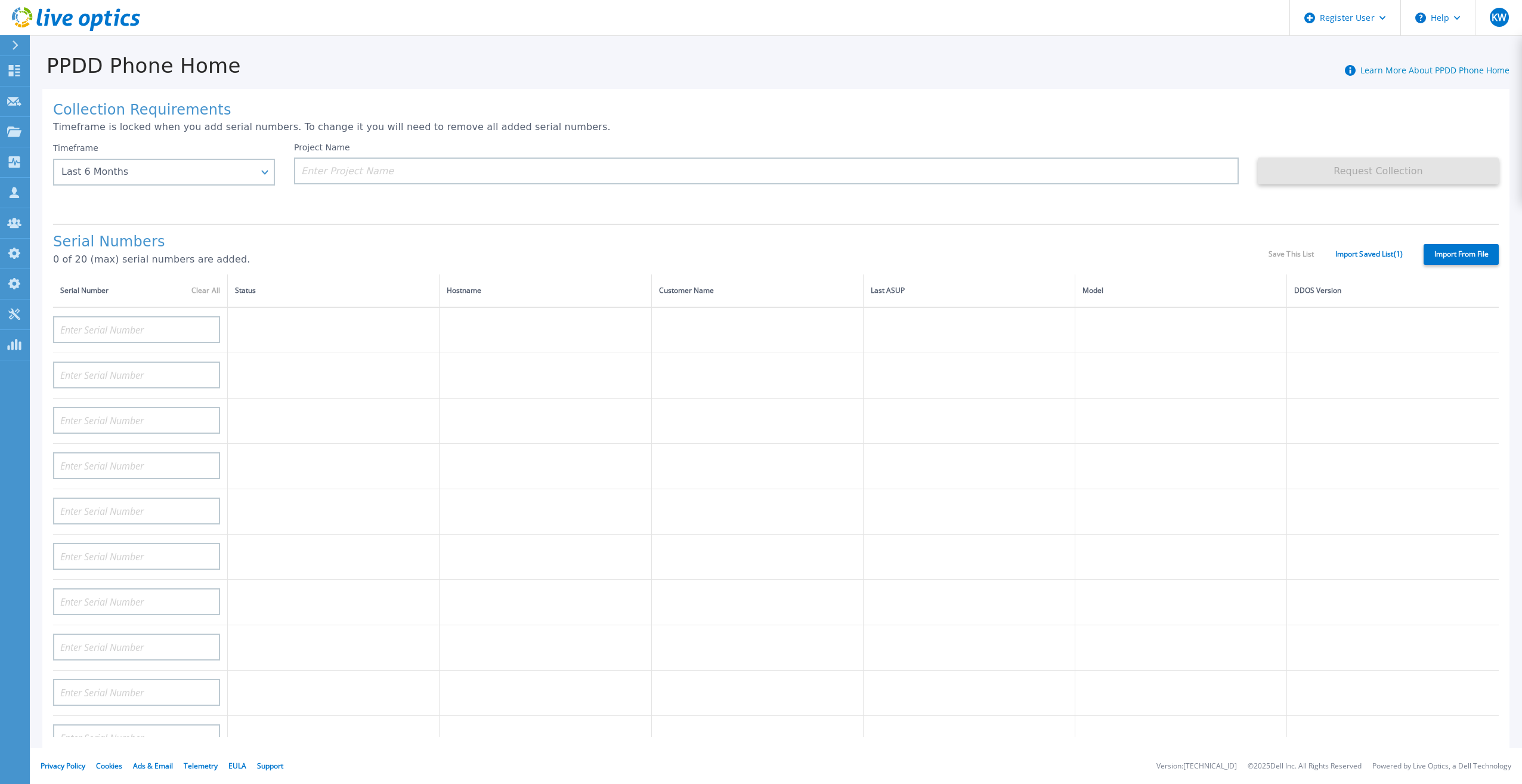
type input "APM00211700095"
type input "APX00232503747"
type input "APM00214914093"
type input "APM00171836329"
type input "APM00212026971"
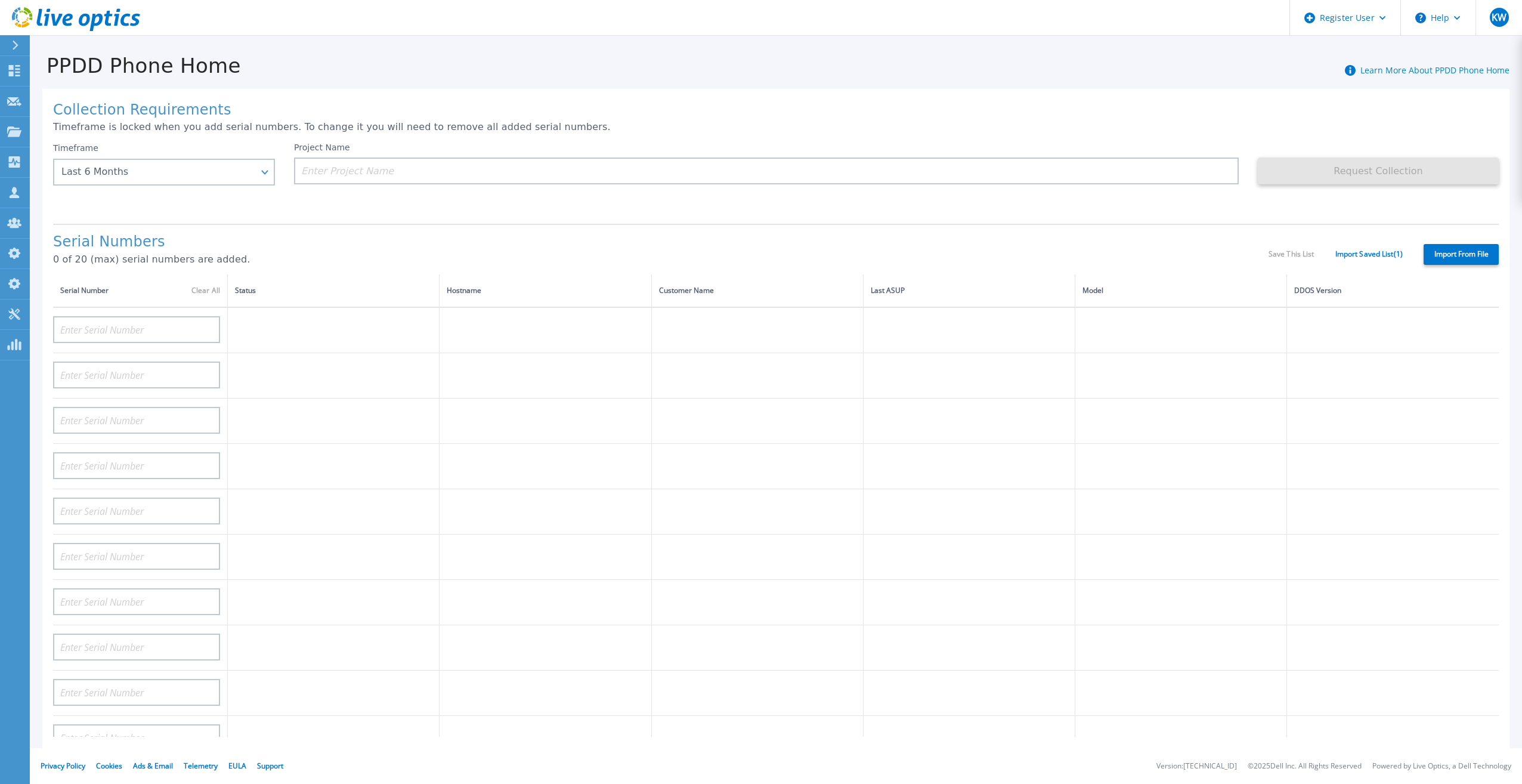
type input "APM00214914094"
type input "APX00234502218"
type input "APM00212018359"
type input "APX00232503745"
type input "APX00232503743"
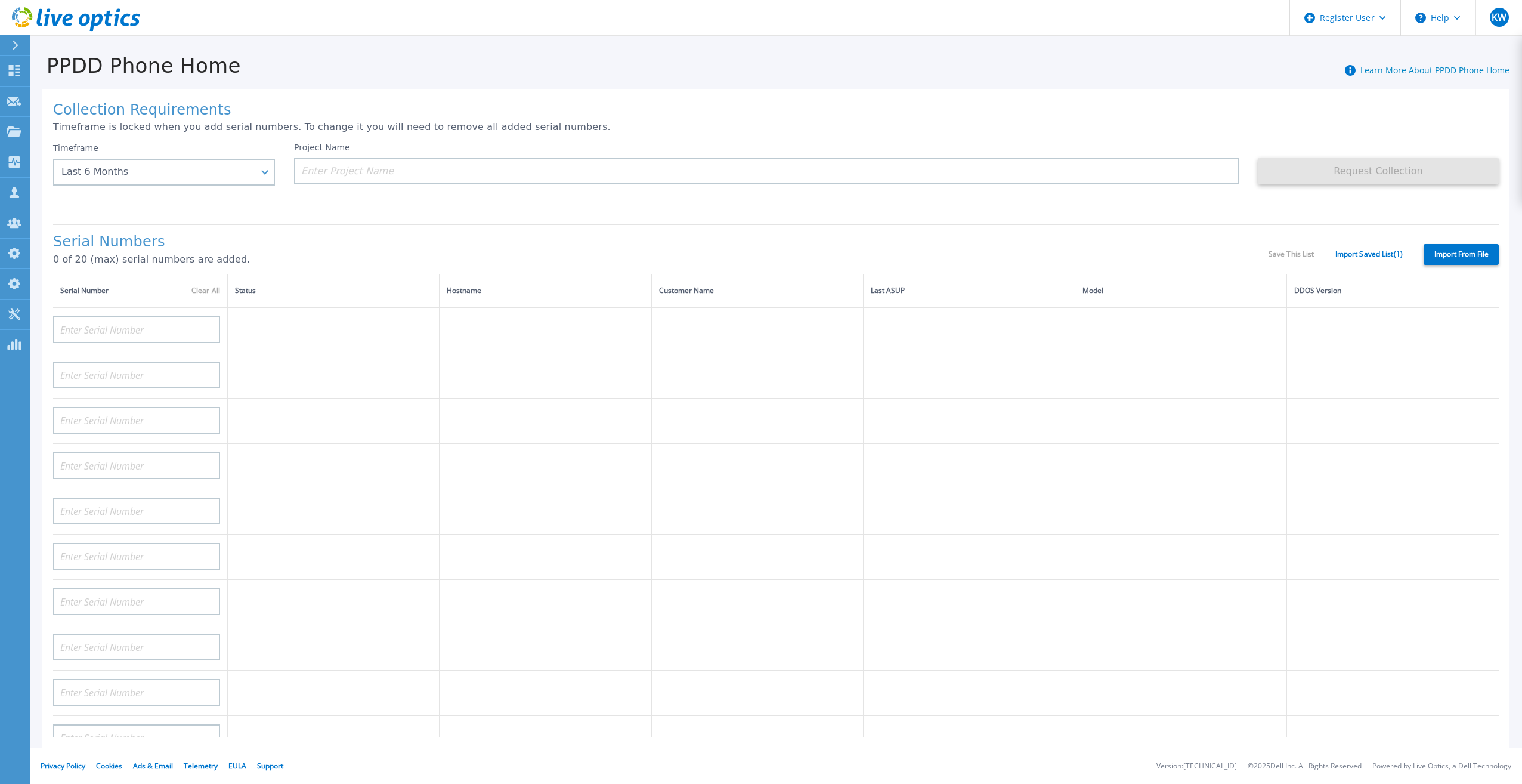
type input "APM00193603655"
type input "APM00212517749"
type input "APX00232503742"
type input "APM00212702822"
type input "APM00212610953"
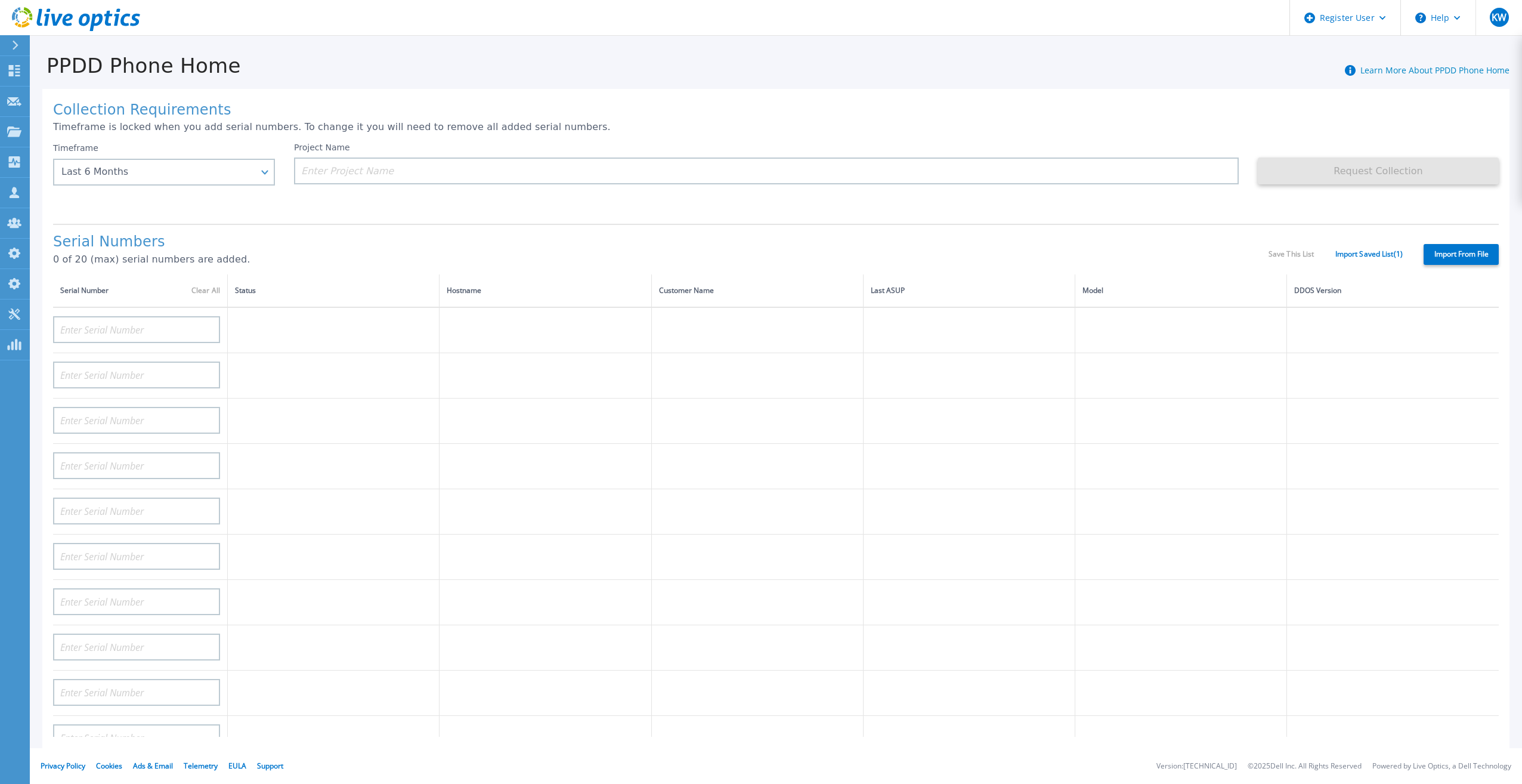
type input "APM00202614668"
type input "APM00212613652"
type input "APX00222101185"
type input "AUDVUX6XJHDJFE"
type input "APM00133543104"
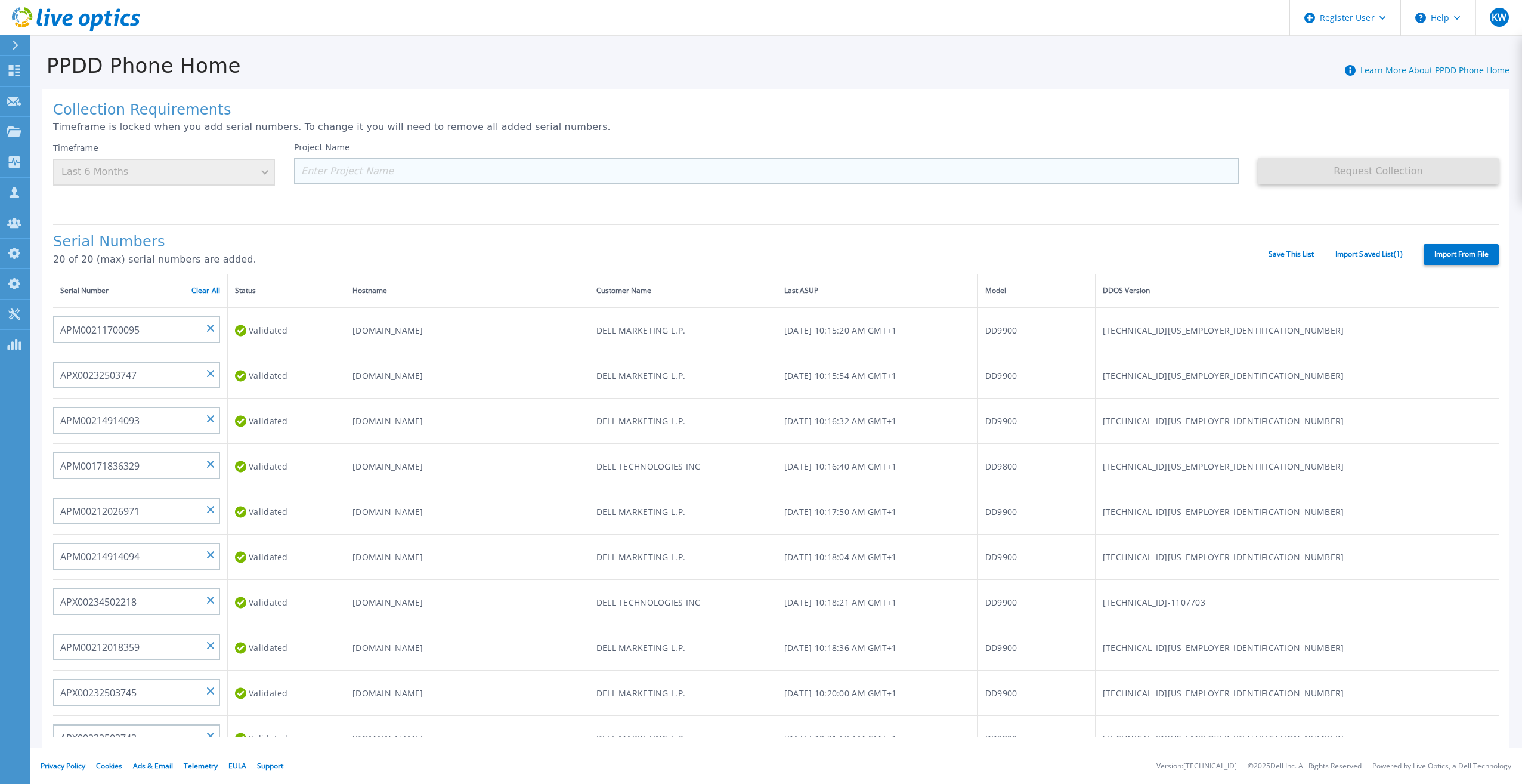
click at [476, 158] on input at bounding box center [766, 171] width 944 height 27
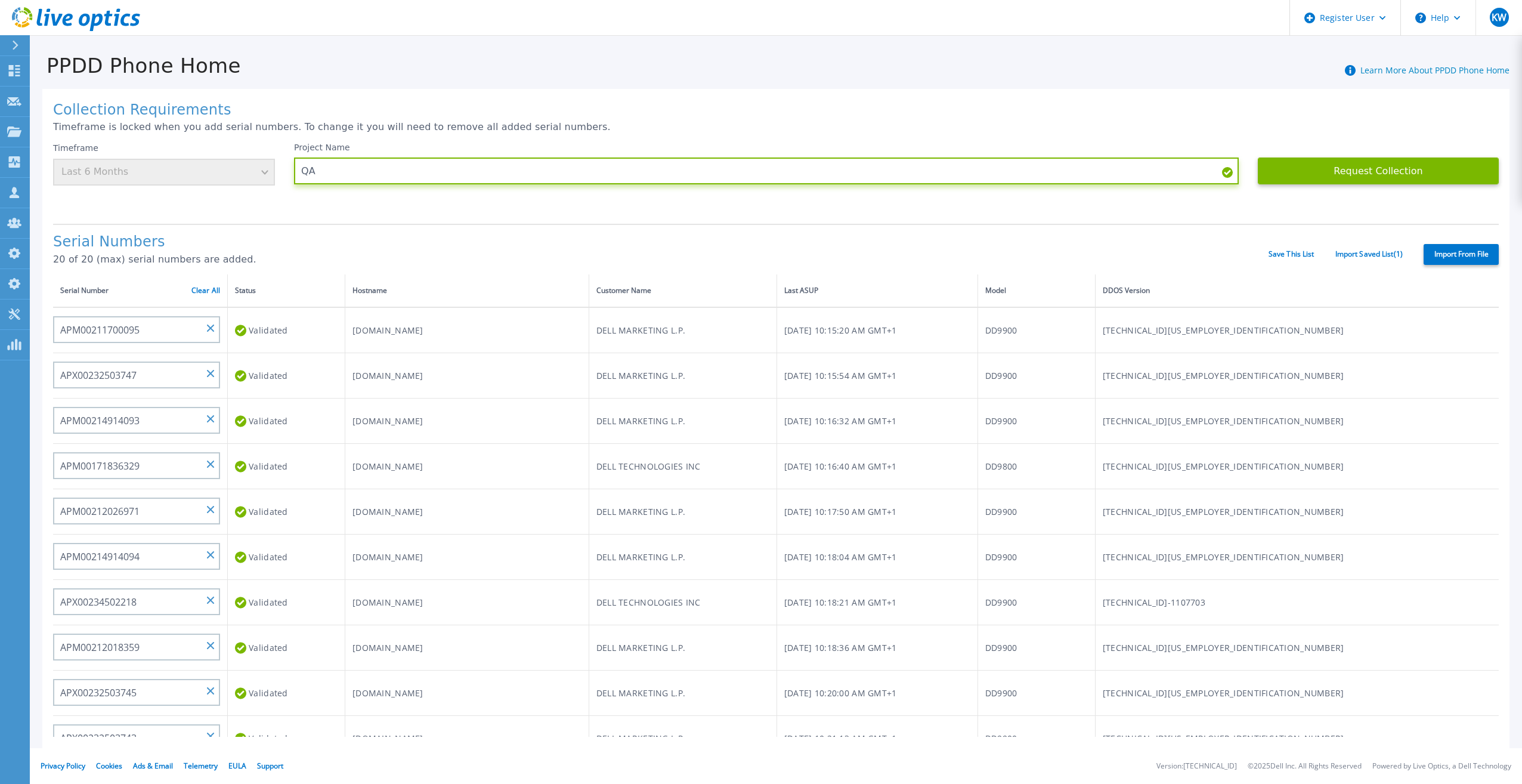
type input "QA"
